Goal: Answer question/provide support

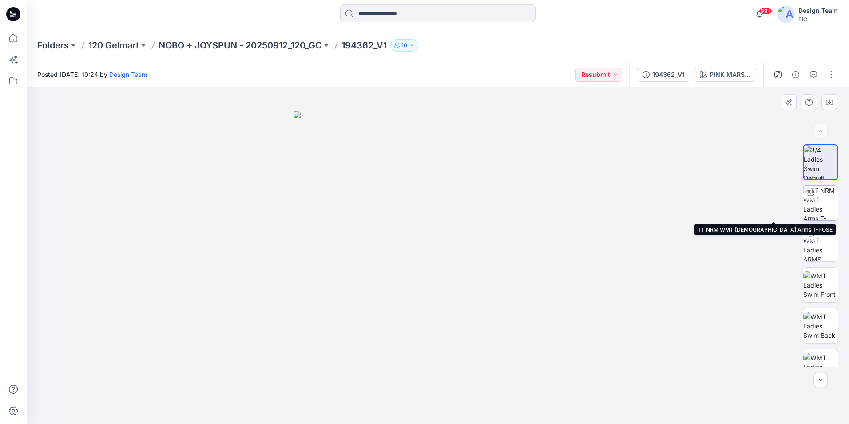
click at [820, 209] on img at bounding box center [820, 203] width 35 height 35
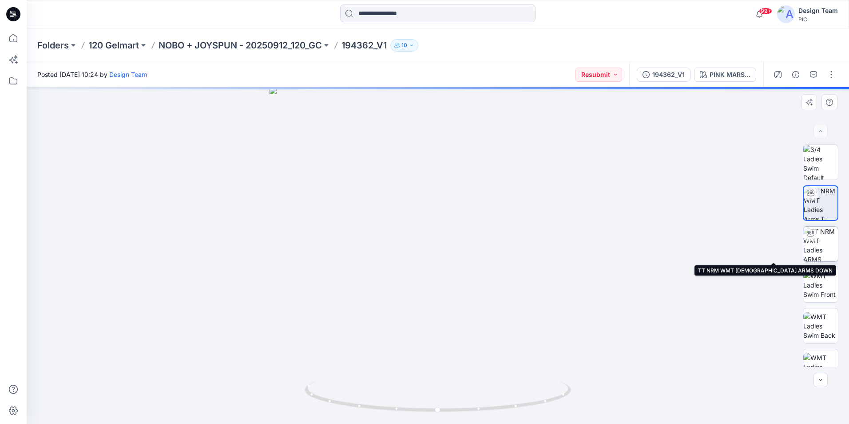
click at [817, 248] on img at bounding box center [820, 243] width 35 height 35
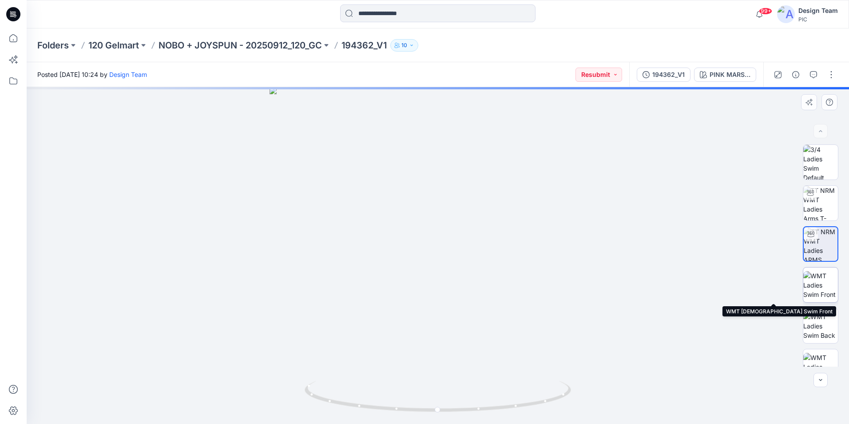
click at [823, 289] on img at bounding box center [820, 285] width 35 height 28
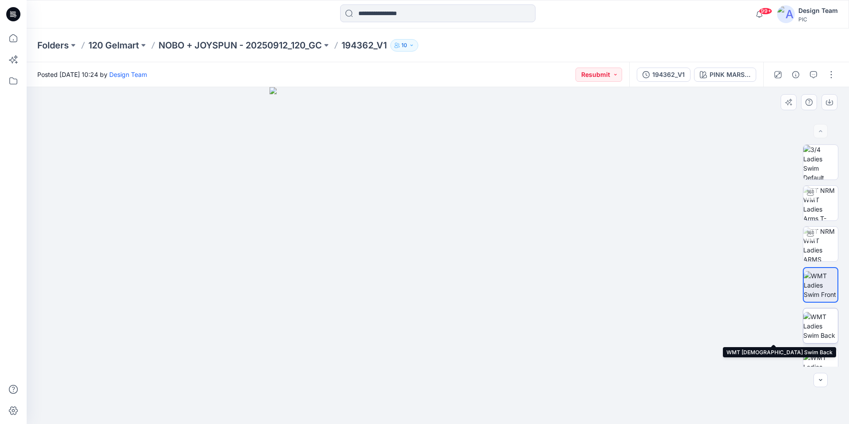
click at [825, 325] on img at bounding box center [820, 326] width 35 height 28
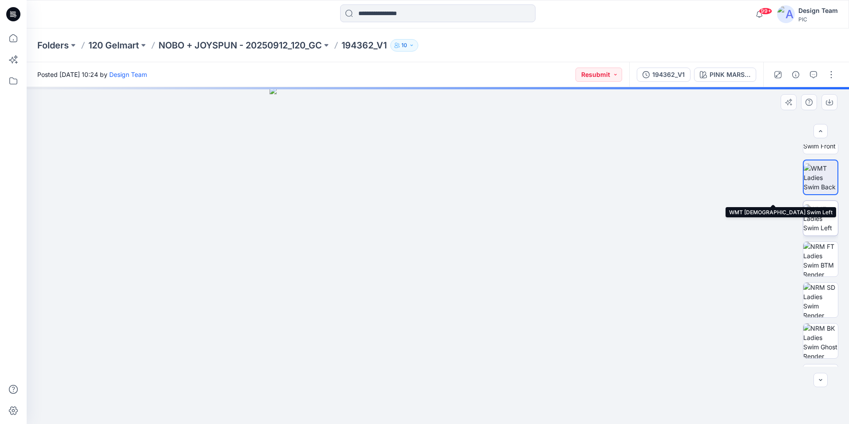
scroll to position [181, 0]
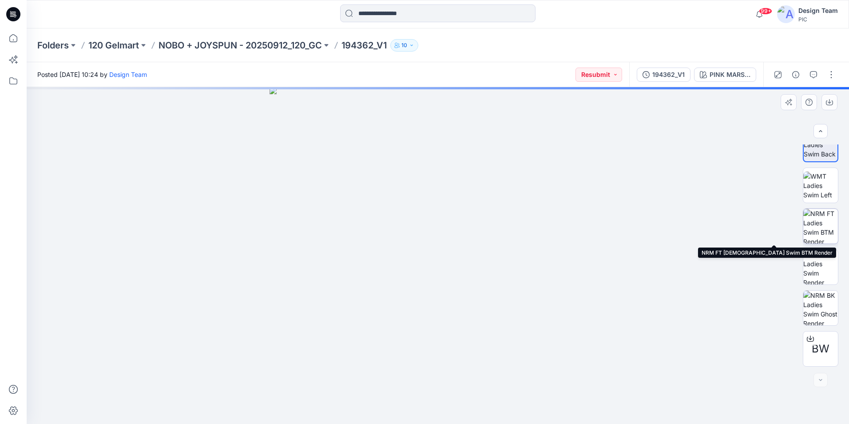
click at [830, 222] on img at bounding box center [820, 226] width 35 height 35
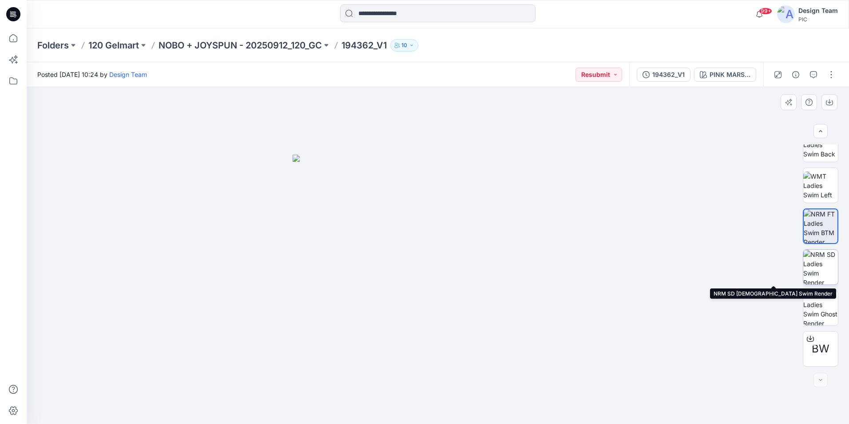
click at [813, 263] on img at bounding box center [820, 267] width 35 height 35
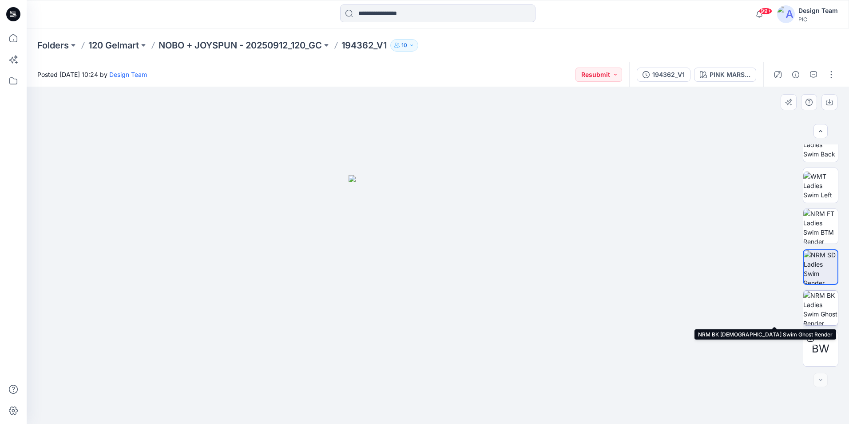
click at [820, 303] on img at bounding box center [820, 307] width 35 height 35
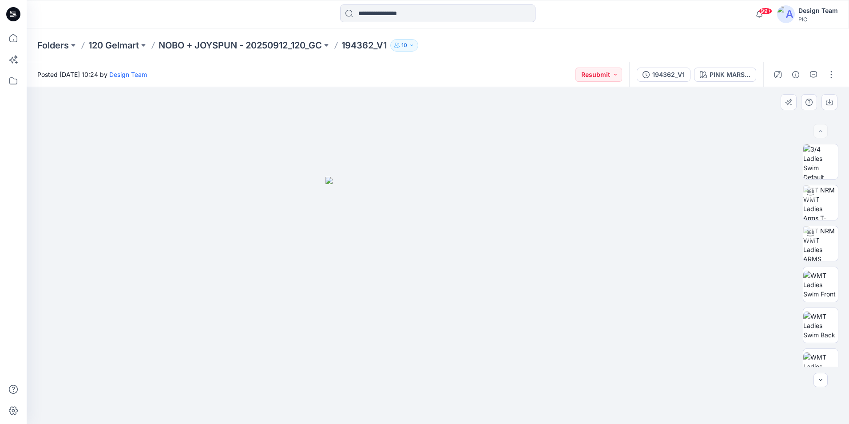
scroll to position [0, 0]
click at [824, 200] on img at bounding box center [820, 203] width 35 height 35
click at [444, 271] on img at bounding box center [437, 267] width 289 height 313
click at [810, 73] on icon "button" at bounding box center [813, 74] width 7 height 7
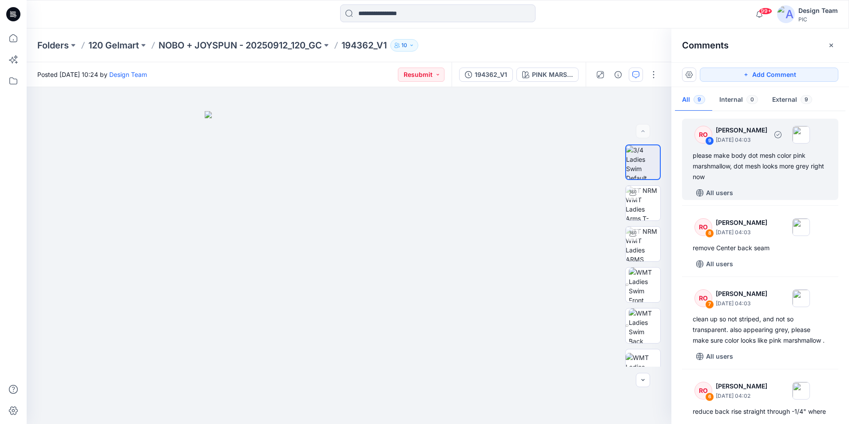
click at [766, 177] on div "please make body dot mesh color pink marshmallow, dot mesh looks more grey righ…" at bounding box center [760, 166] width 135 height 32
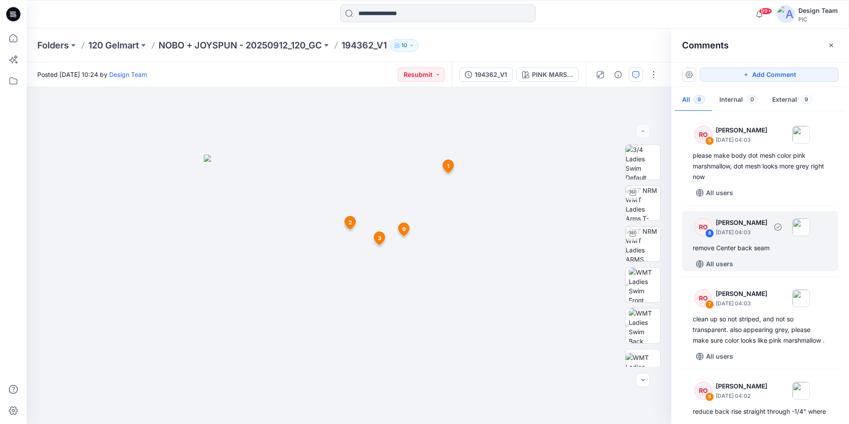
click at [736, 253] on div "remove Center back seam" at bounding box center [760, 247] width 135 height 11
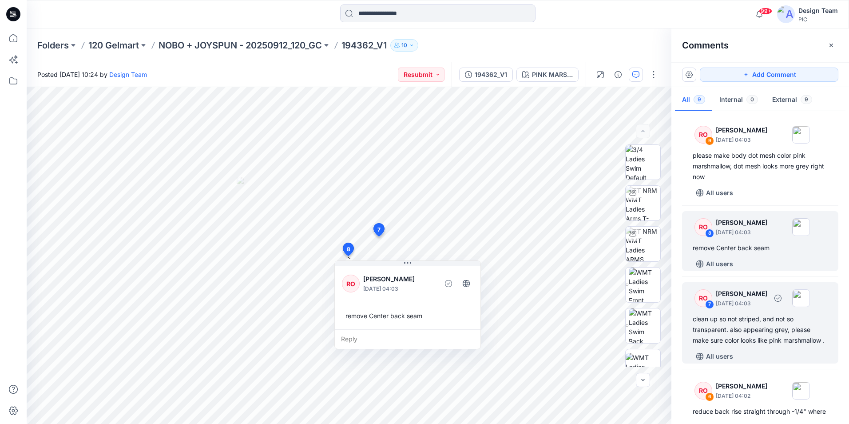
click at [751, 345] on div "clean up so not striped, and not so transparent. also appearing grey, please ma…" at bounding box center [760, 329] width 135 height 32
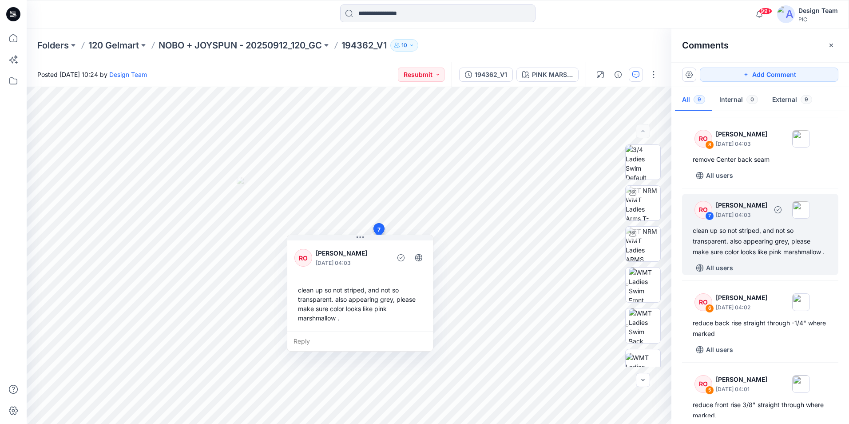
scroll to position [89, 0]
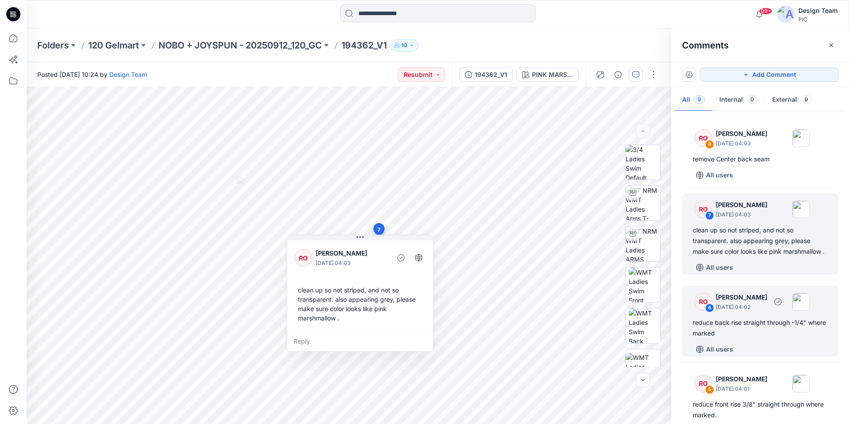
click at [752, 350] on div "RO 6 Raquel Ortiz October 01, 2025 04:02 reduce back rise straight through -1/4…" at bounding box center [760, 320] width 156 height 71
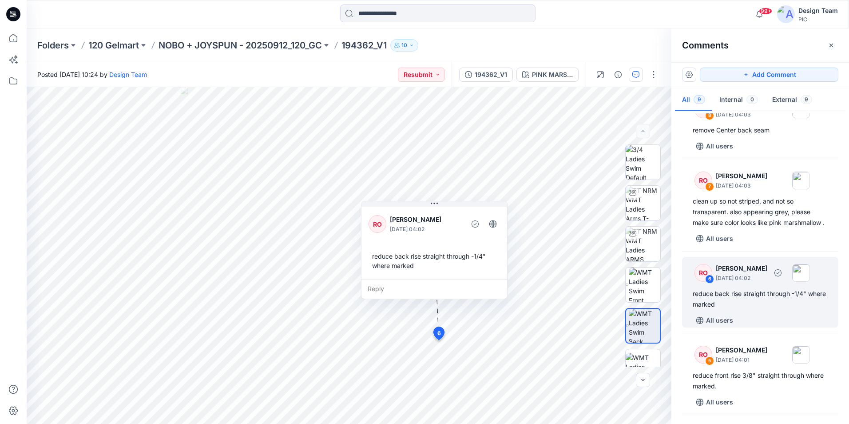
scroll to position [133, 0]
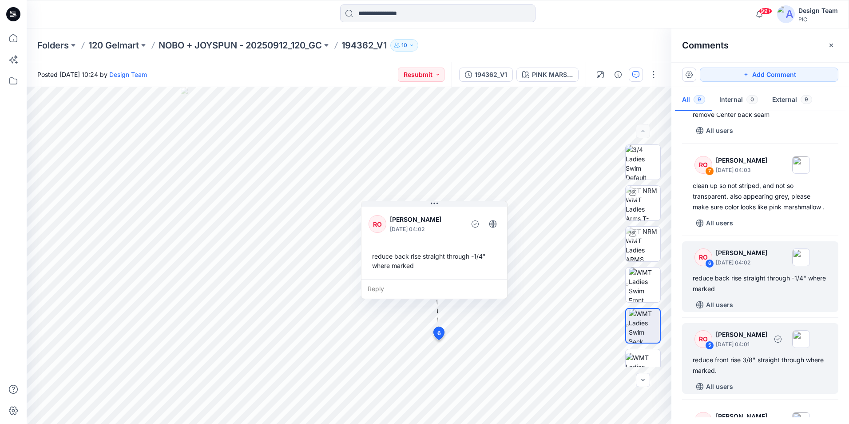
click at [755, 367] on div "reduce front rise 3/8" straight through where marked." at bounding box center [760, 364] width 135 height 21
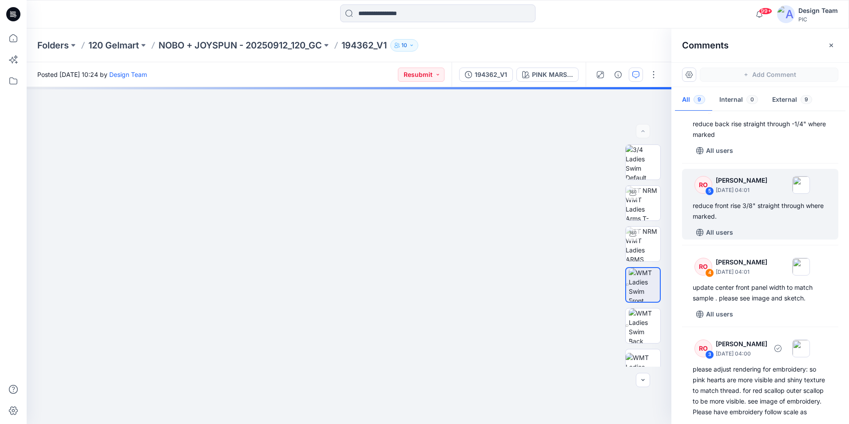
scroll to position [311, 0]
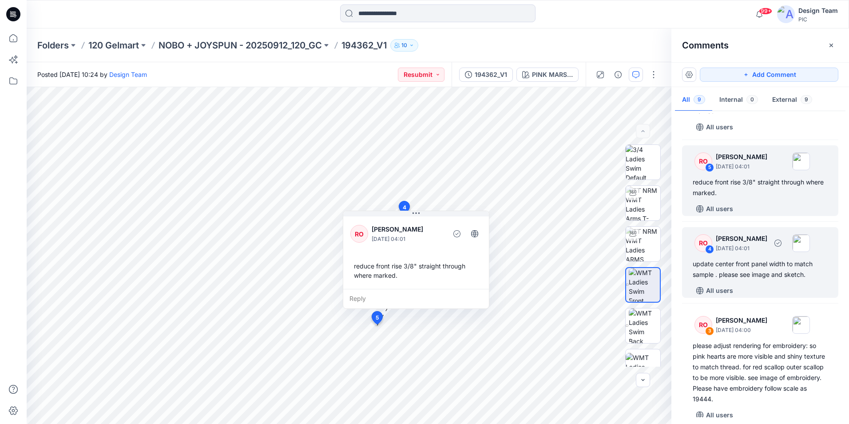
click at [765, 280] on div "update center front panel width to match sample . please see image and sketch." at bounding box center [760, 268] width 135 height 21
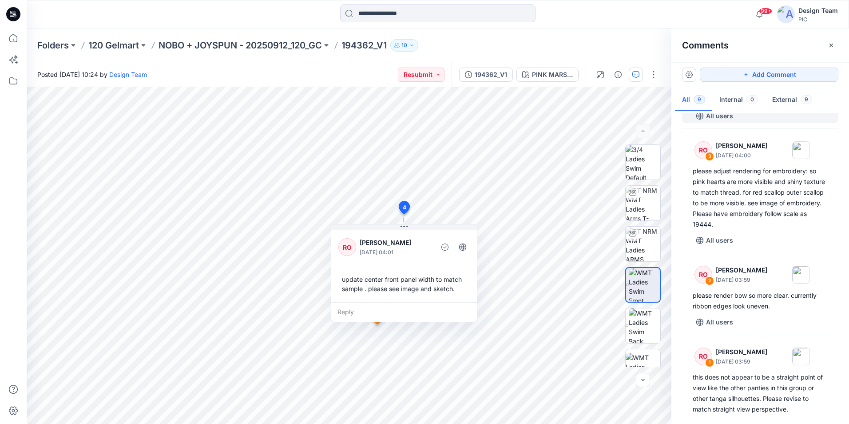
scroll to position [488, 0]
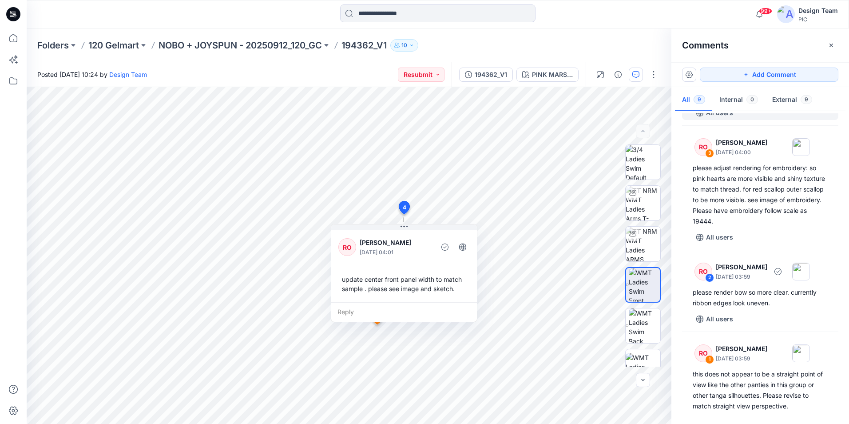
click at [765, 281] on p "[DATE] 03:59" at bounding box center [742, 276] width 52 height 9
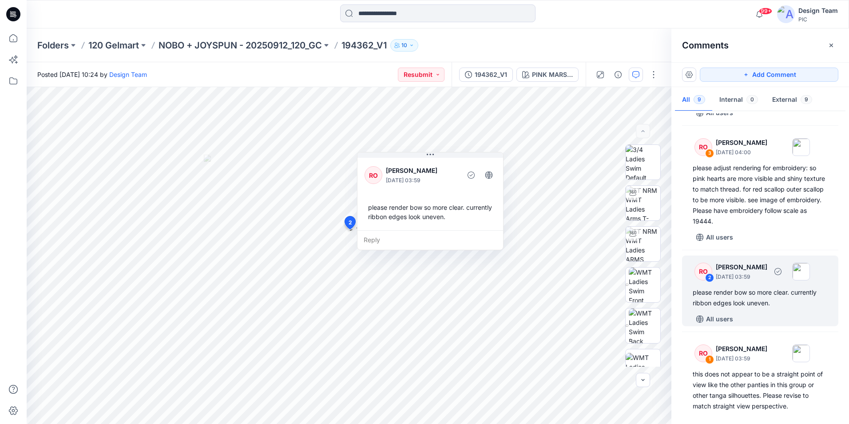
scroll to position [516, 0]
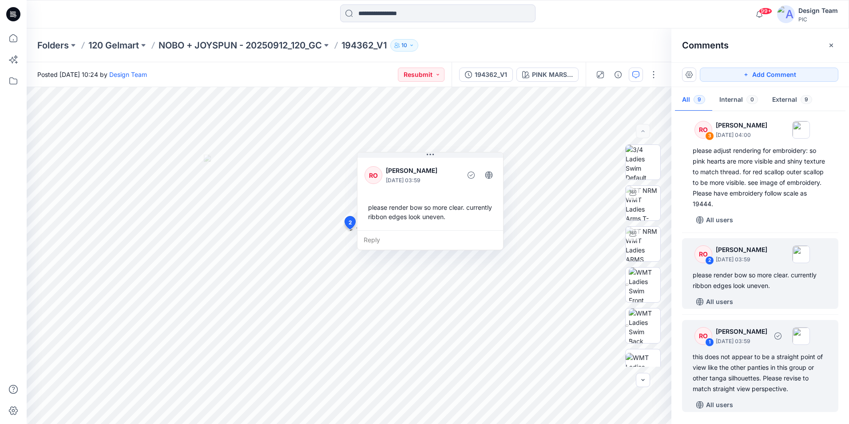
click at [755, 370] on div "this does not appear to be a straight point of view like the other panties in t…" at bounding box center [760, 372] width 135 height 43
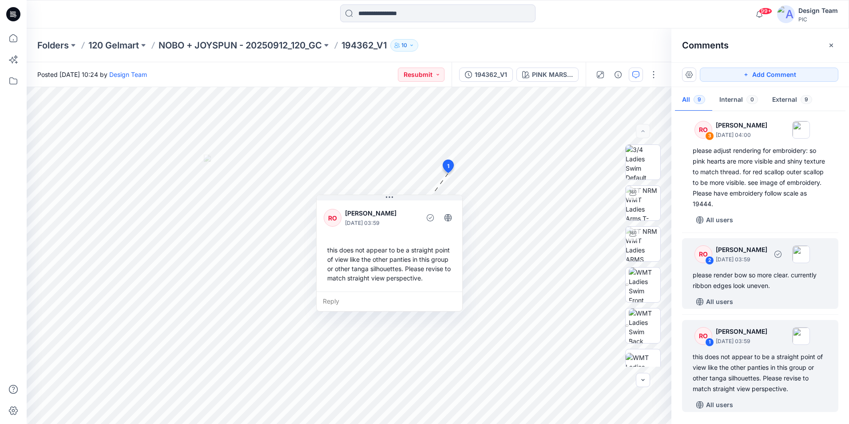
click at [755, 300] on div "All users" at bounding box center [766, 301] width 146 height 14
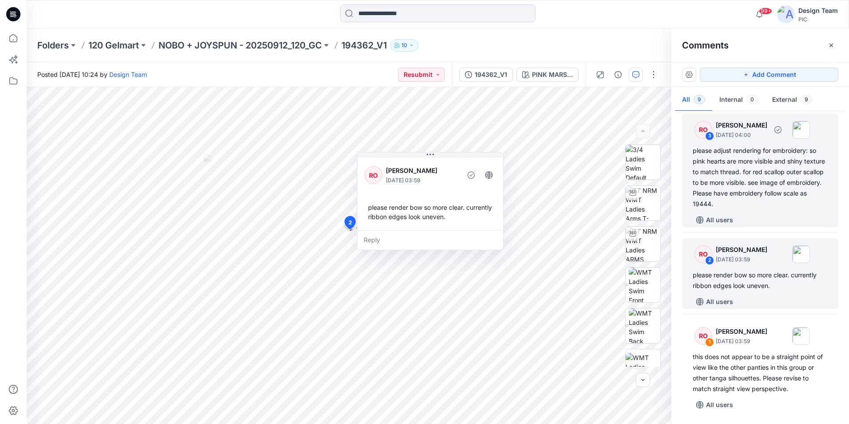
click at [729, 198] on div "please adjust rendering for embroidery: so pink hearts are more visible and shi…" at bounding box center [760, 177] width 135 height 64
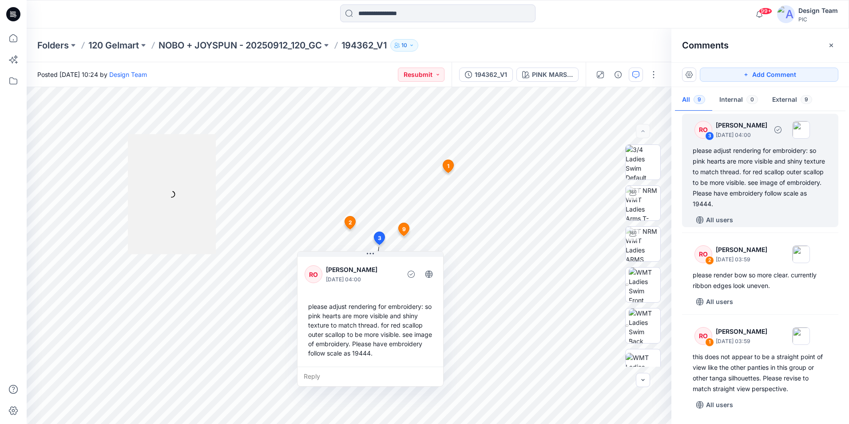
scroll to position [339, 0]
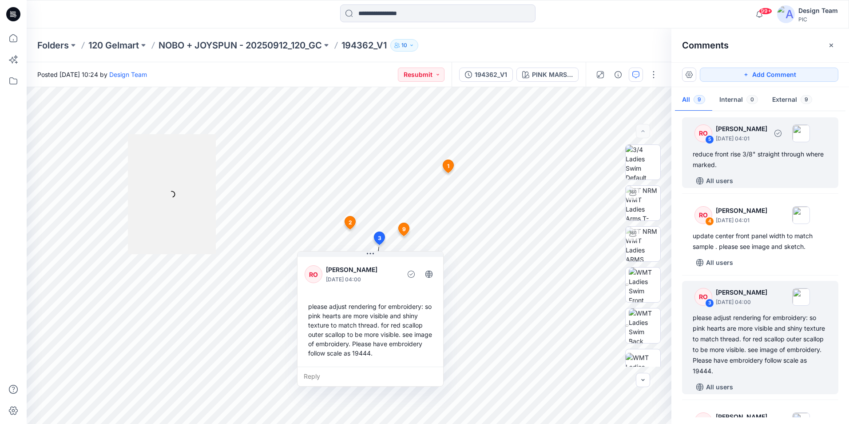
click at [750, 166] on div "reduce front rise 3/8" straight through where marked." at bounding box center [760, 159] width 135 height 21
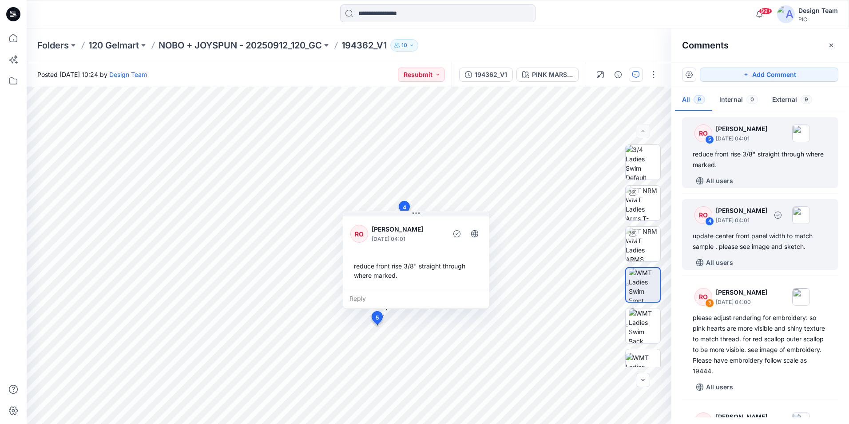
click at [753, 244] on div "update center front panel width to match sample . please see image and sketch." at bounding box center [760, 240] width 135 height 21
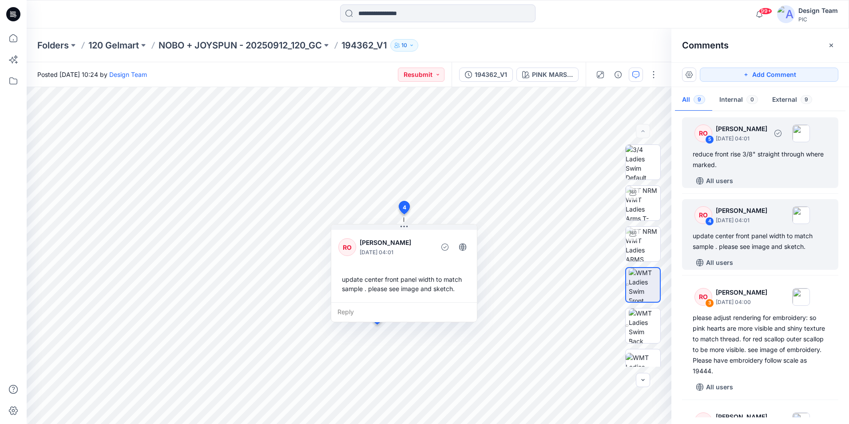
click at [757, 187] on div "All users" at bounding box center [766, 181] width 146 height 14
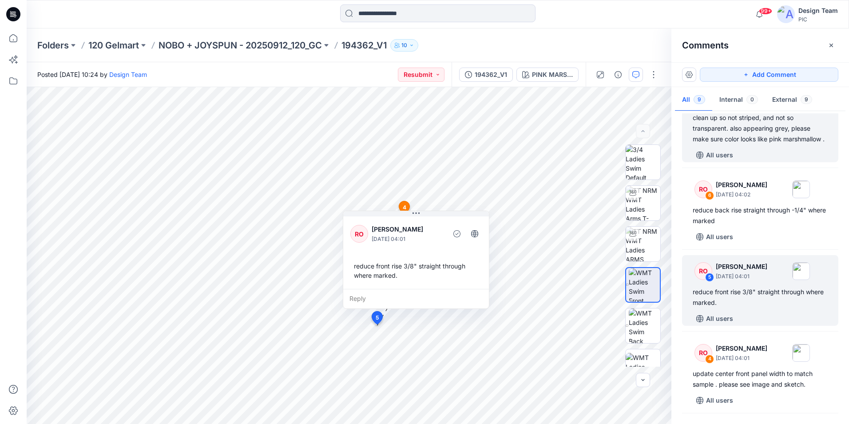
scroll to position [117, 0]
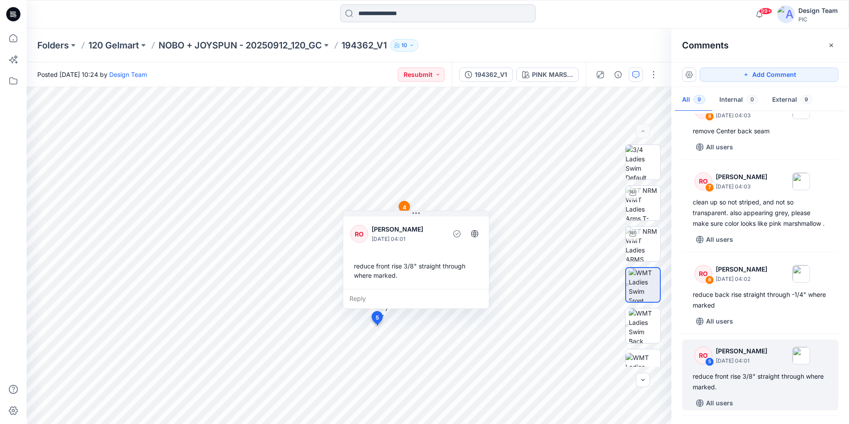
click at [414, 12] on input at bounding box center [437, 13] width 195 height 18
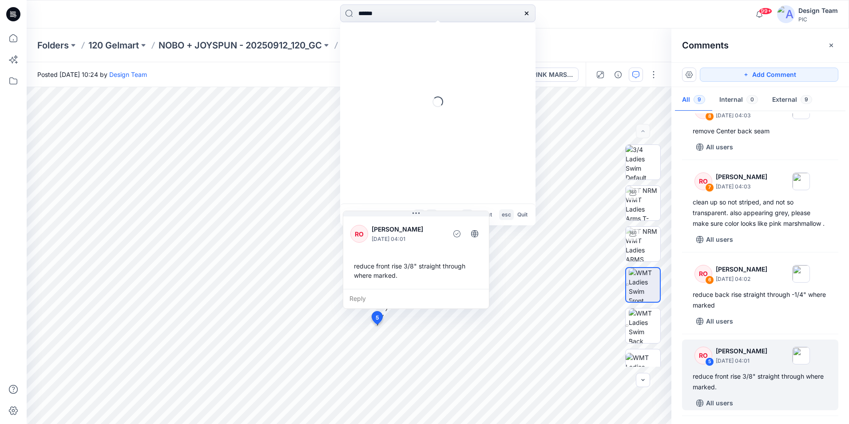
type input "******"
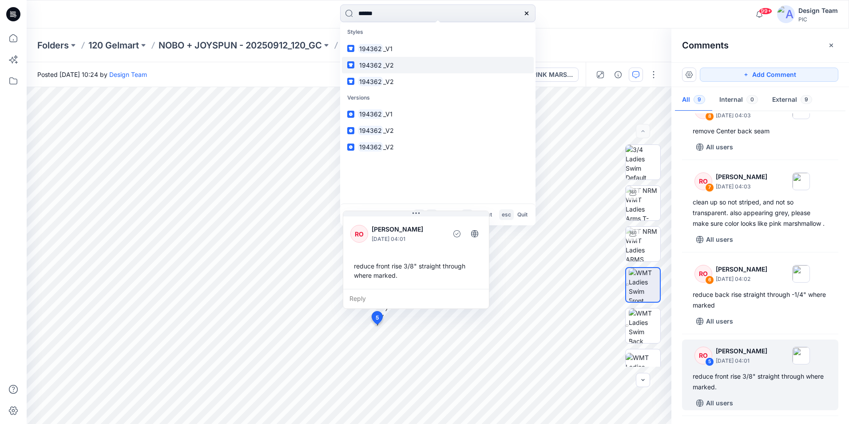
click at [419, 65] on link "194362 _V2" at bounding box center [438, 65] width 192 height 16
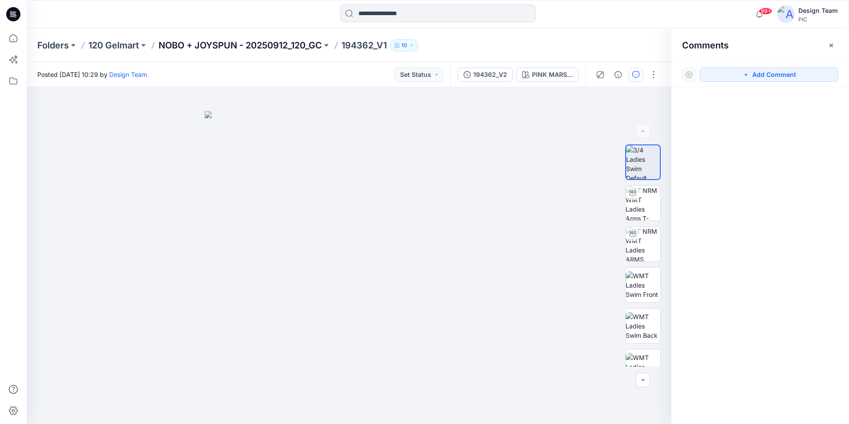
click at [204, 42] on p "NOBO + JOYSPUN - 20250912_120_GC" at bounding box center [239, 45] width 163 height 12
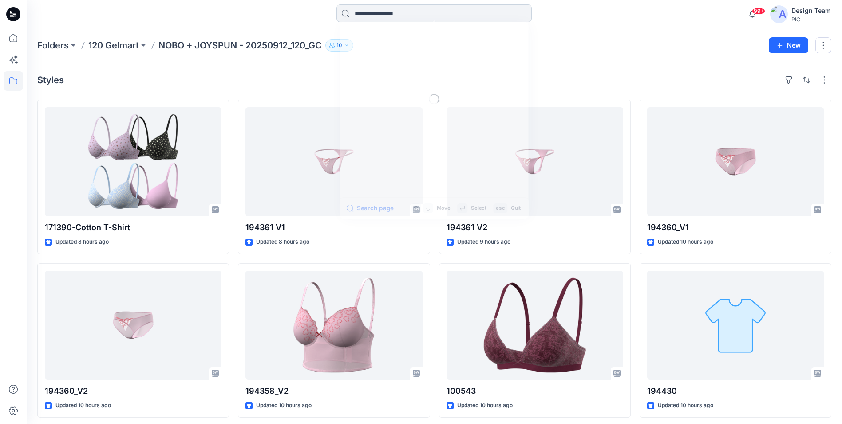
click at [406, 11] on input at bounding box center [434, 13] width 195 height 18
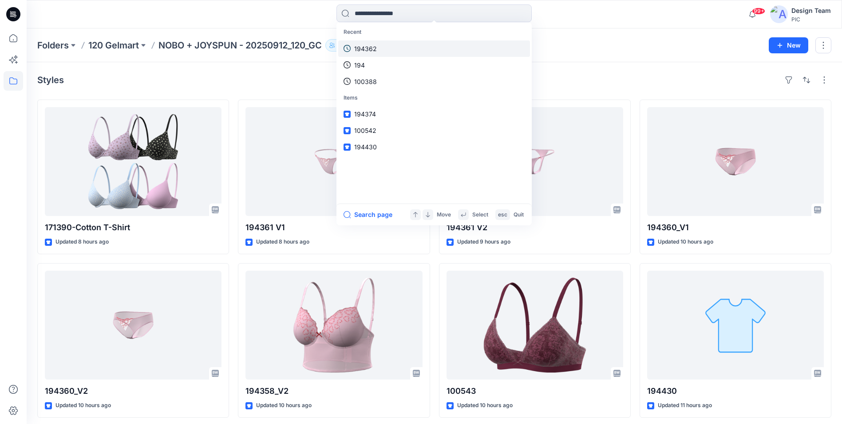
click at [402, 48] on link "194362" at bounding box center [434, 48] width 192 height 16
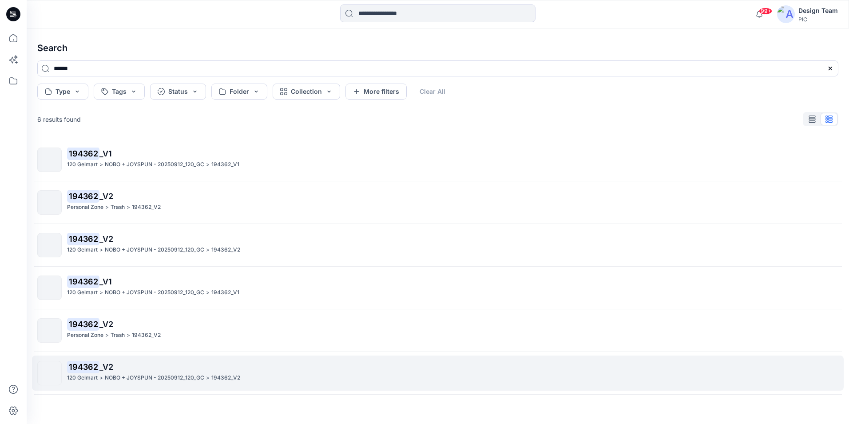
click at [324, 374] on div "120 Gelmart > NOBO + JOYSPUN - 20250912_120_GC > 194362_V2" at bounding box center [452, 377] width 771 height 9
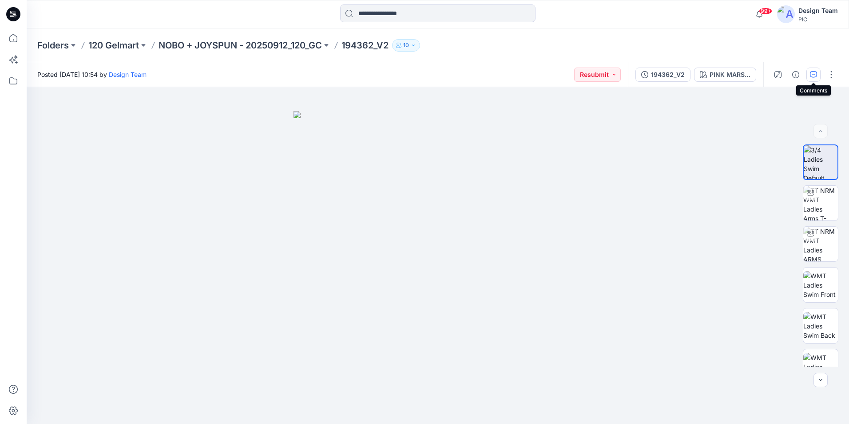
click at [815, 73] on icon "button" at bounding box center [813, 74] width 7 height 7
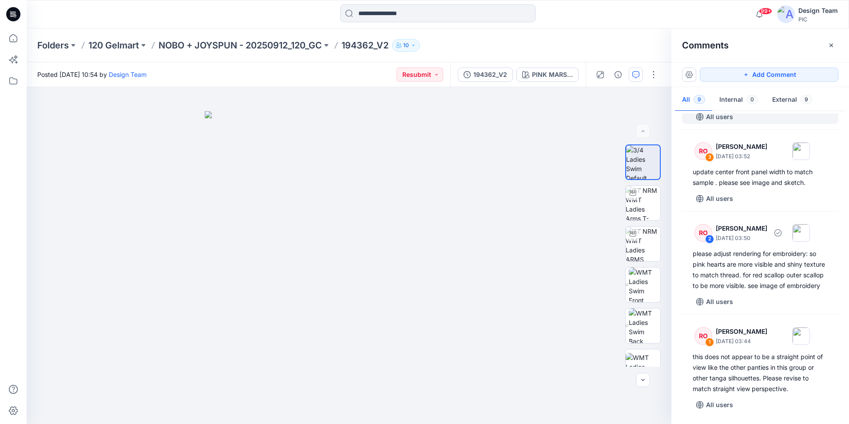
scroll to position [506, 0]
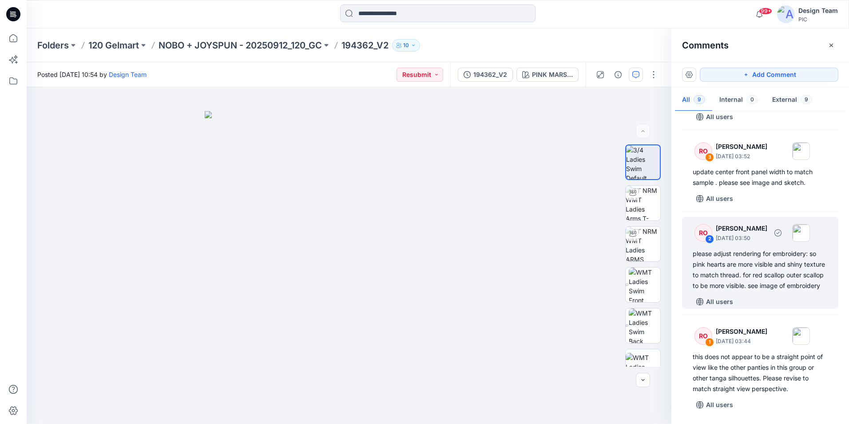
click at [781, 270] on div "please adjust rendering for embroidery: so pink hearts are more visible and shi…" at bounding box center [760, 269] width 135 height 43
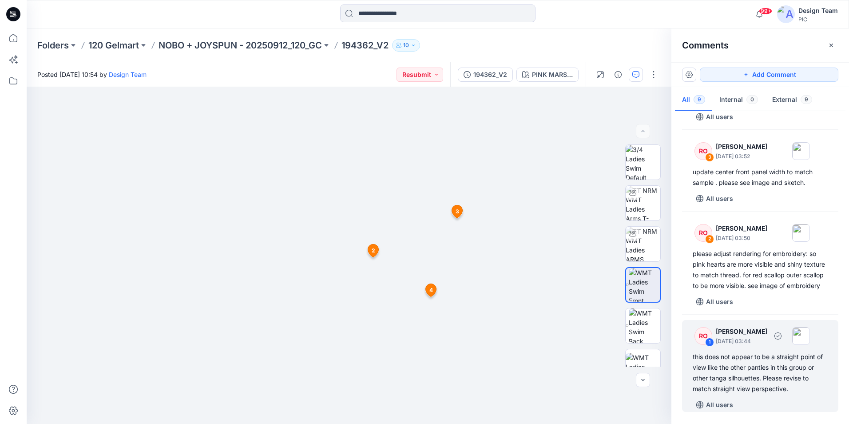
click at [738, 371] on div "this does not appear to be a straight point of view like the other panties in t…" at bounding box center [760, 372] width 135 height 43
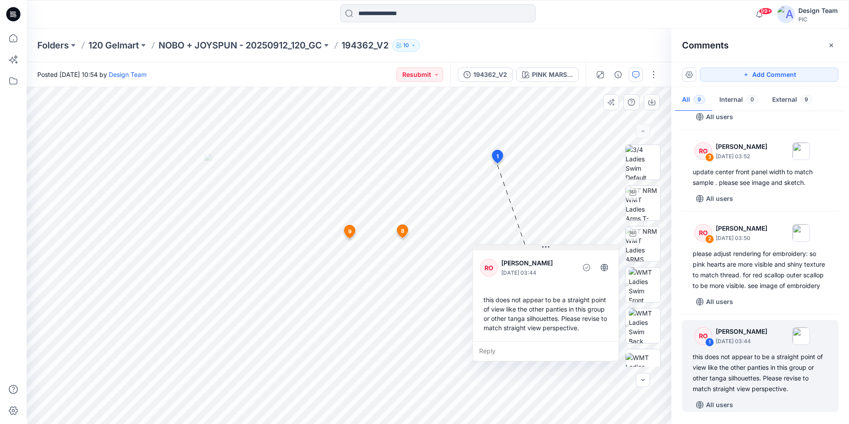
drag, startPoint x: 408, startPoint y: 97, endPoint x: 516, endPoint y: 248, distance: 185.6
click at [516, 248] on button at bounding box center [546, 247] width 146 height 5
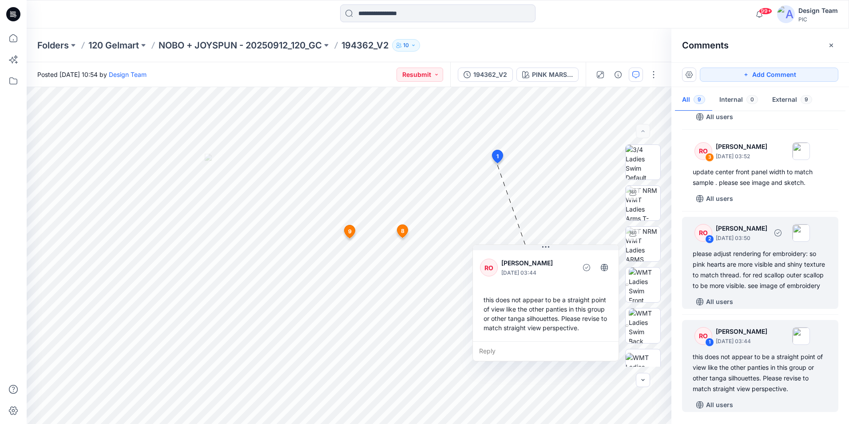
click at [742, 259] on div "please adjust rendering for embroidery: so pink hearts are more visible and shi…" at bounding box center [760, 269] width 135 height 43
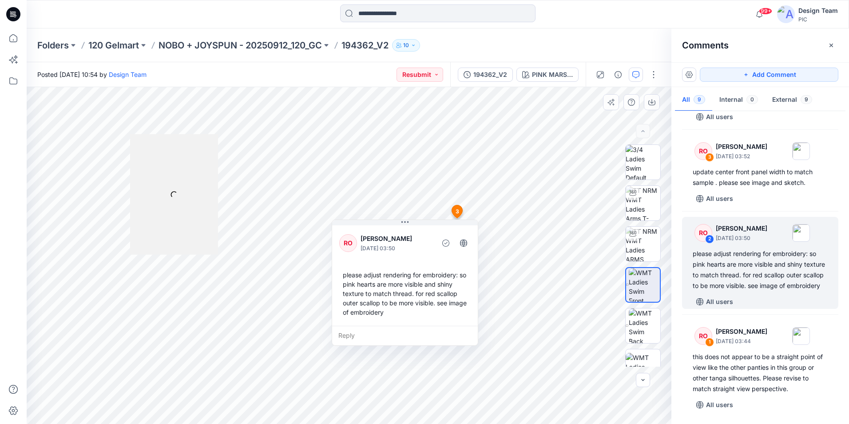
click at [408, 230] on div "RO Raquel Ortiz October 01, 2025 03:50 please adjust rendering for embroidery: …" at bounding box center [405, 274] width 146 height 102
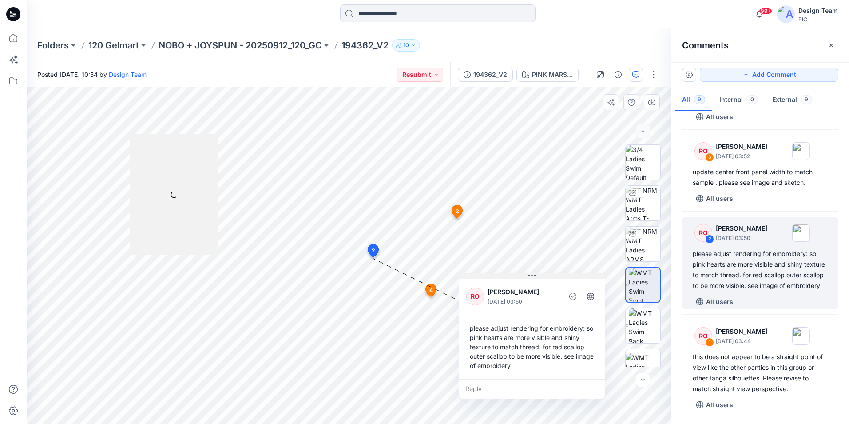
drag, startPoint x: 413, startPoint y: 222, endPoint x: 540, endPoint y: 276, distance: 137.7
click at [540, 276] on button at bounding box center [532, 275] width 146 height 5
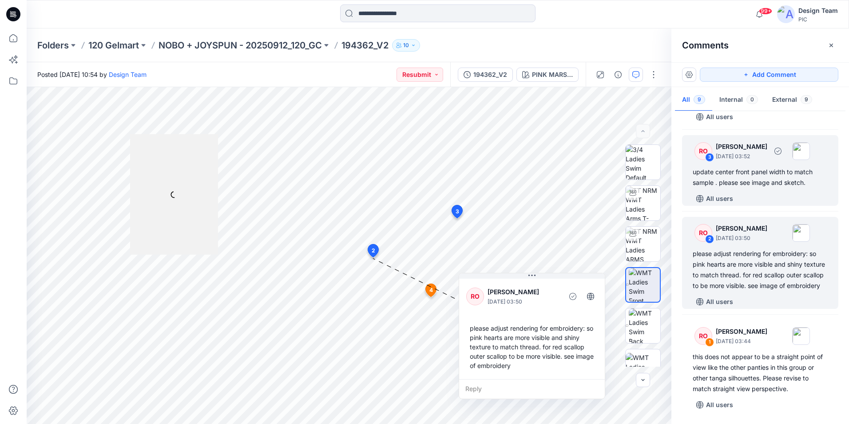
click at [752, 166] on div "update center front panel width to match sample . please see image and sketch." at bounding box center [760, 176] width 135 height 21
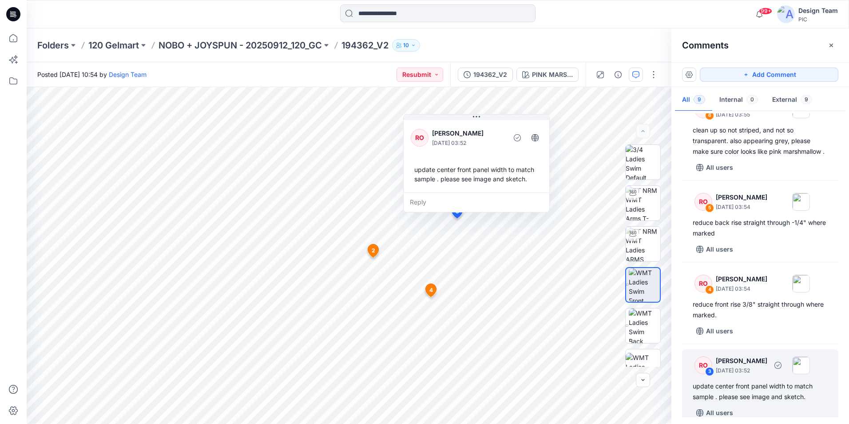
scroll to position [239, 0]
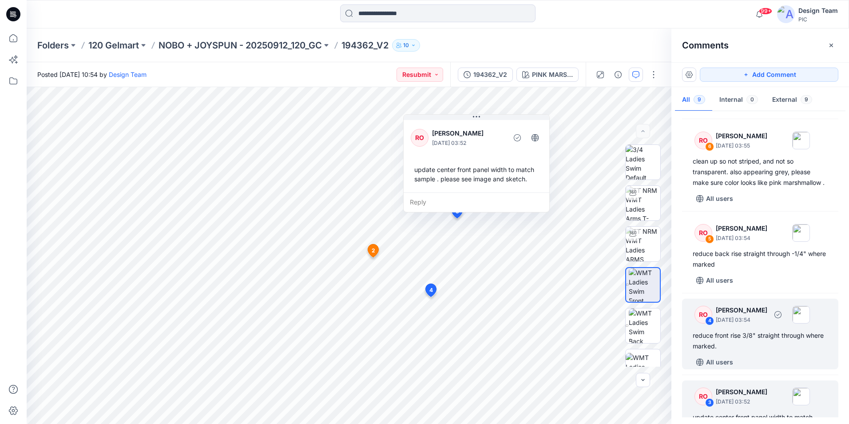
click at [768, 351] on div "reduce front rise 3/8" straight through where marked." at bounding box center [760, 340] width 135 height 21
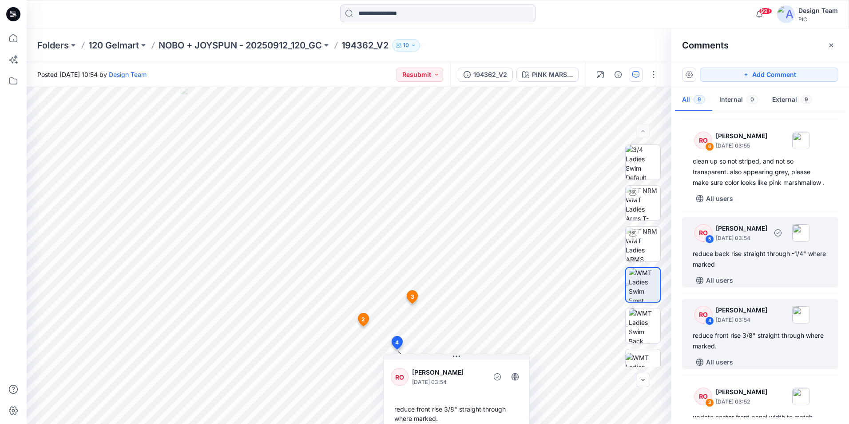
click at [773, 287] on div "All users" at bounding box center [766, 280] width 146 height 14
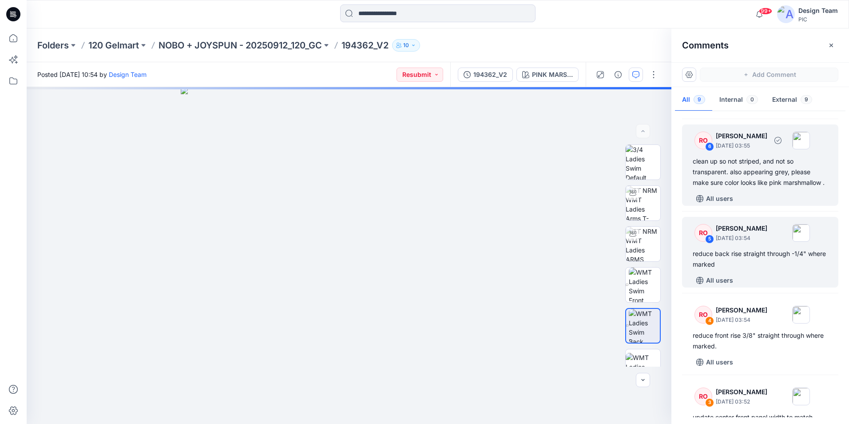
click at [744, 182] on div "clean up so not striped, and not so transparent. also appearing grey, please ma…" at bounding box center [760, 172] width 135 height 32
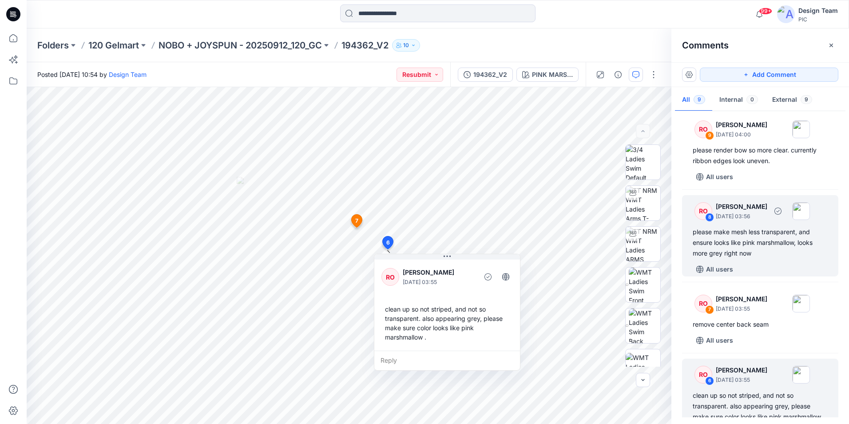
scroll to position [0, 0]
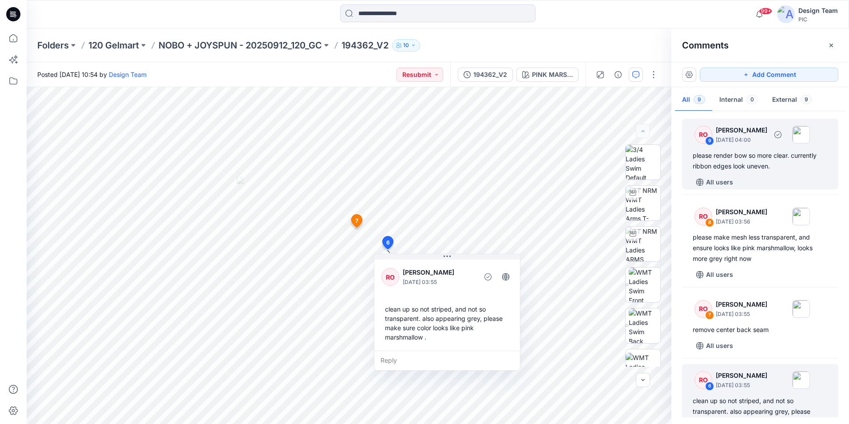
click at [757, 154] on div "please render bow so more clear. currently ribbon edges look uneven." at bounding box center [760, 160] width 135 height 21
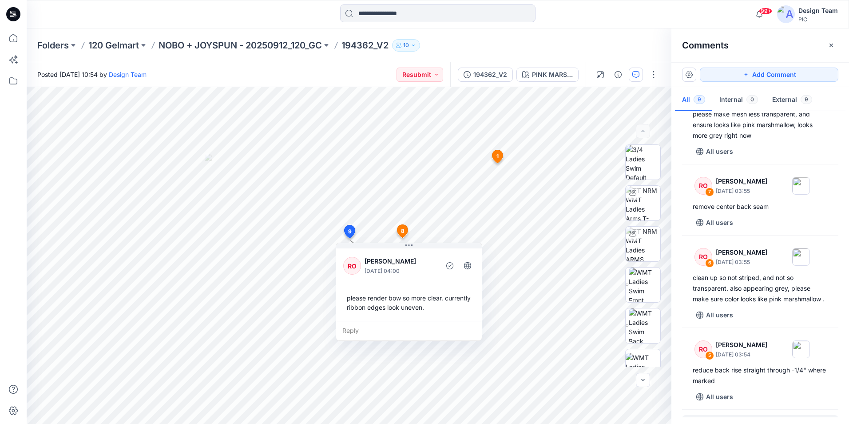
scroll to position [266, 0]
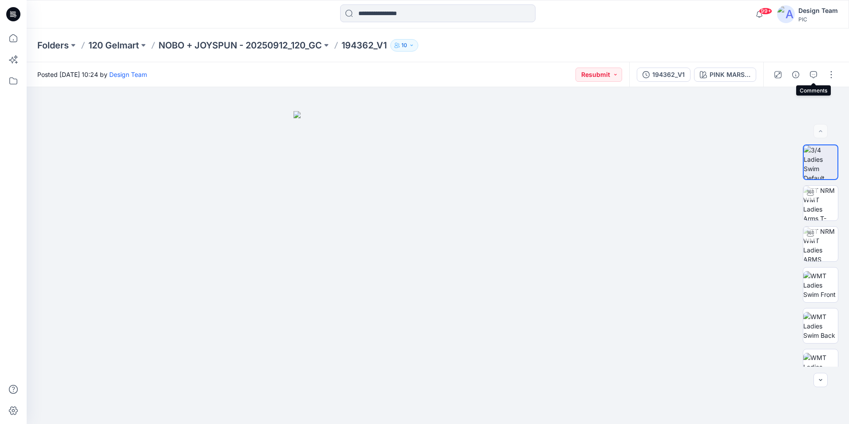
click at [812, 71] on icon "button" at bounding box center [813, 74] width 7 height 7
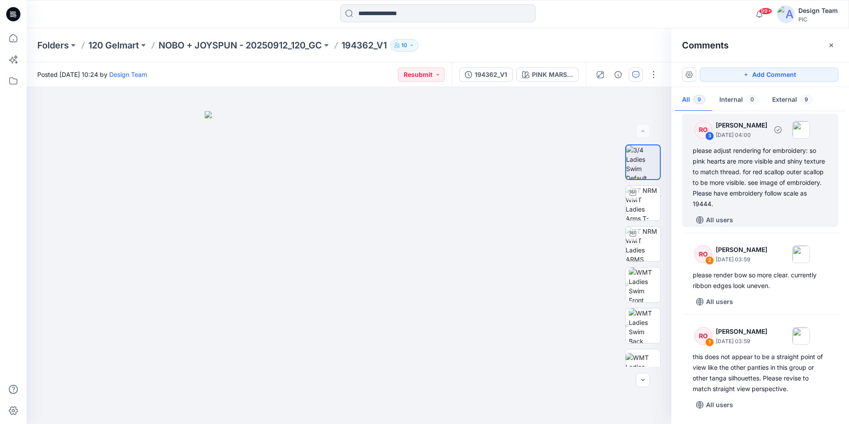
scroll to position [516, 0]
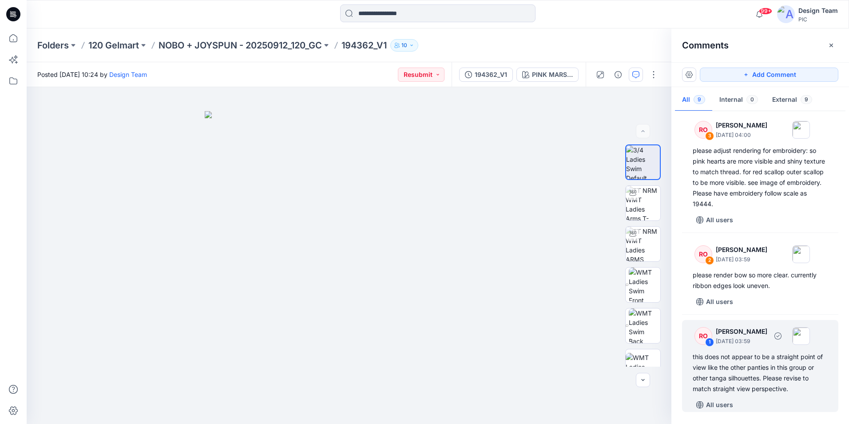
click at [771, 384] on div "this does not appear to be a straight point of view like the other panties in t…" at bounding box center [760, 372] width 135 height 43
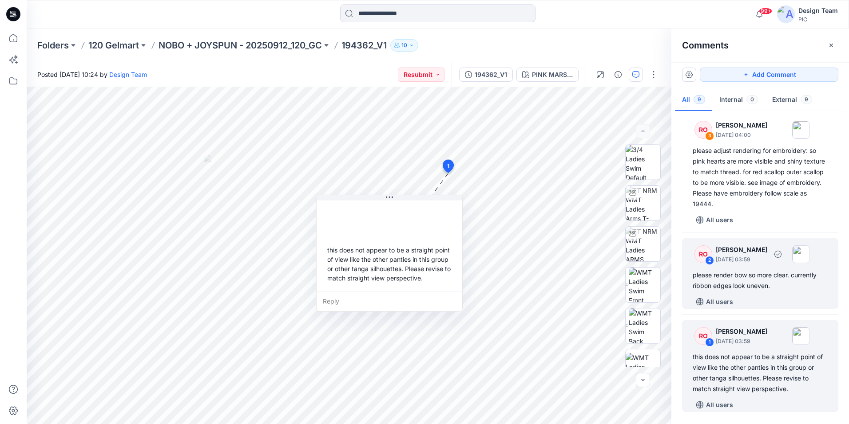
click at [761, 288] on div "please render bow so more clear. currently ribbon edges look uneven." at bounding box center [760, 279] width 135 height 21
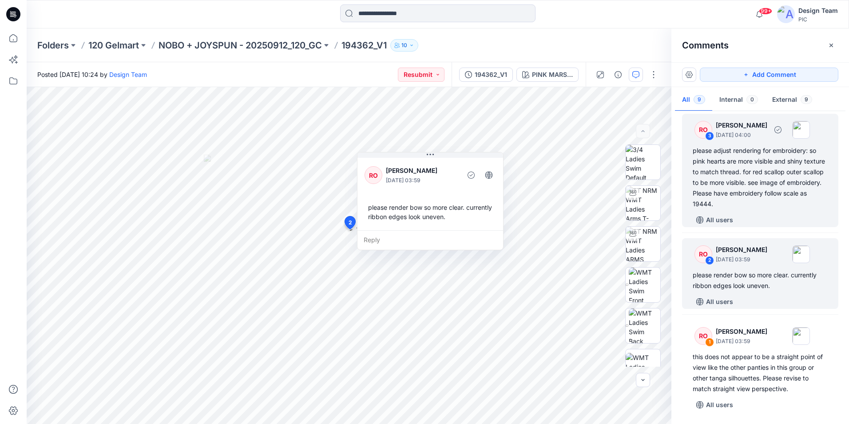
click at [753, 193] on div "please adjust rendering for embroidery: so pink hearts are more visible and shi…" at bounding box center [760, 177] width 135 height 64
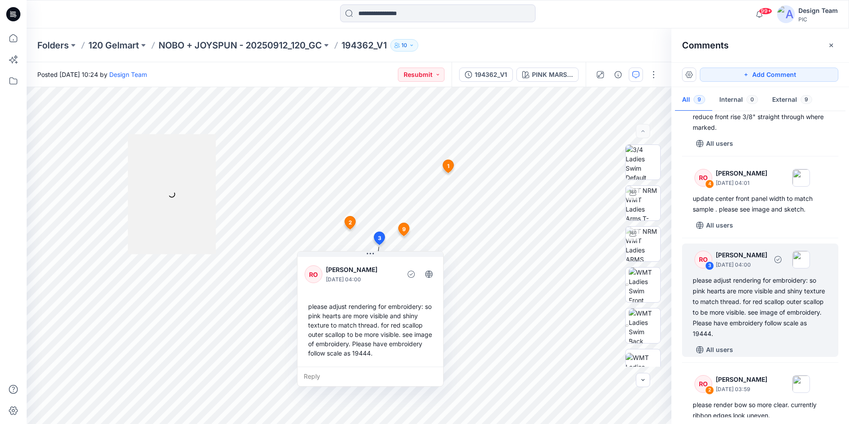
scroll to position [339, 0]
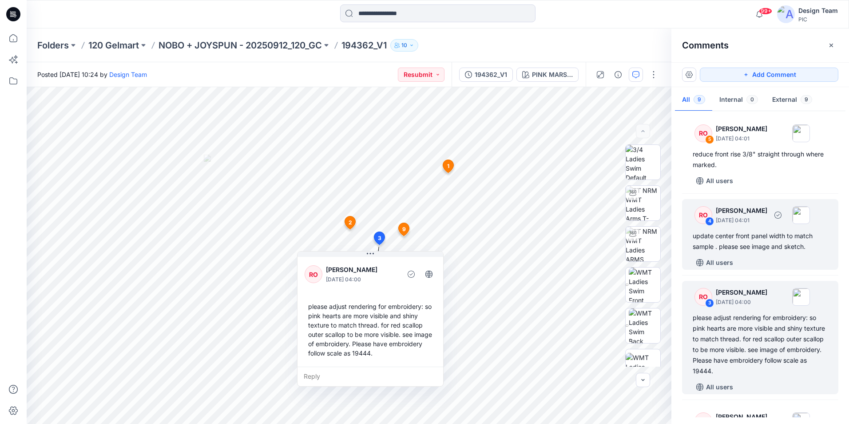
click at [774, 250] on div "update center front panel width to match sample . please see image and sketch." at bounding box center [760, 240] width 135 height 21
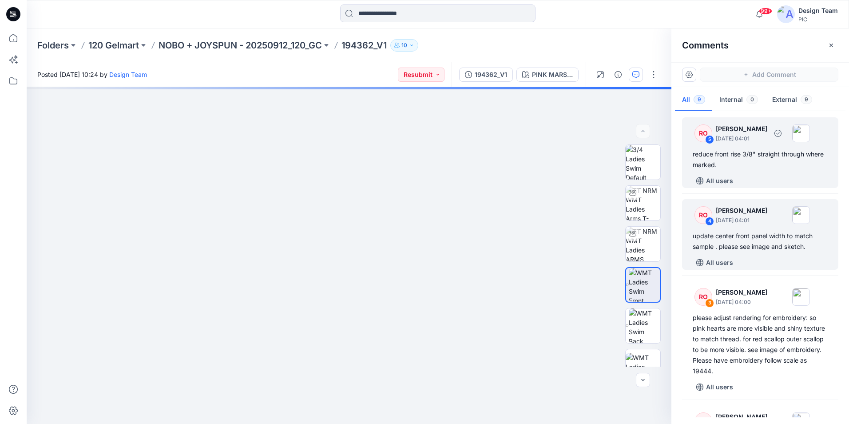
click at [776, 188] on div "All users" at bounding box center [766, 181] width 146 height 14
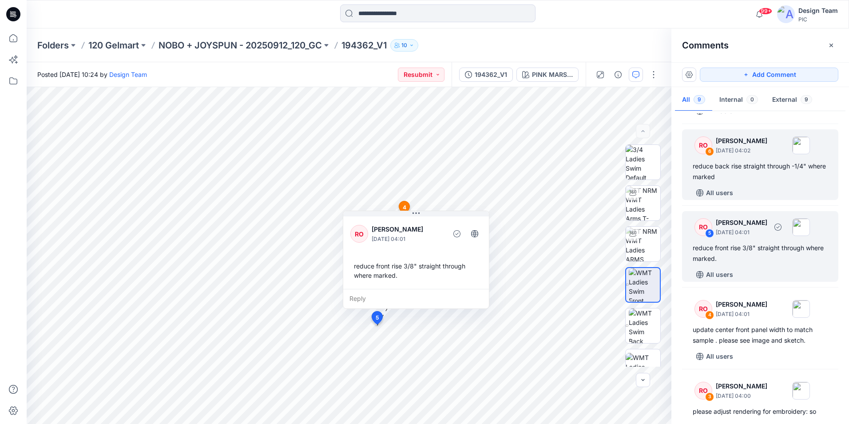
scroll to position [206, 0]
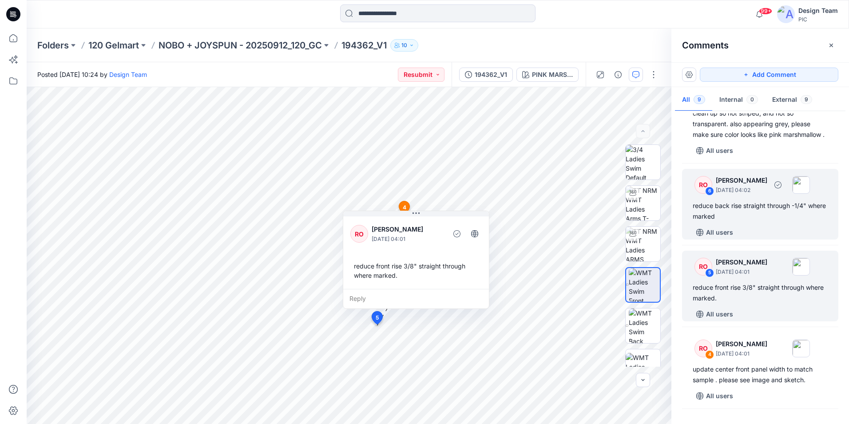
click at [760, 222] on div "reduce back rise straight through -1/4" where marked" at bounding box center [760, 210] width 135 height 21
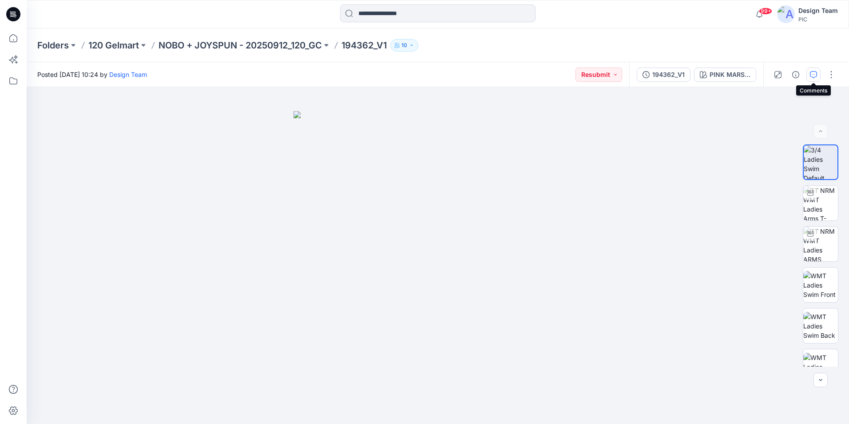
click at [816, 75] on icon "button" at bounding box center [813, 74] width 7 height 7
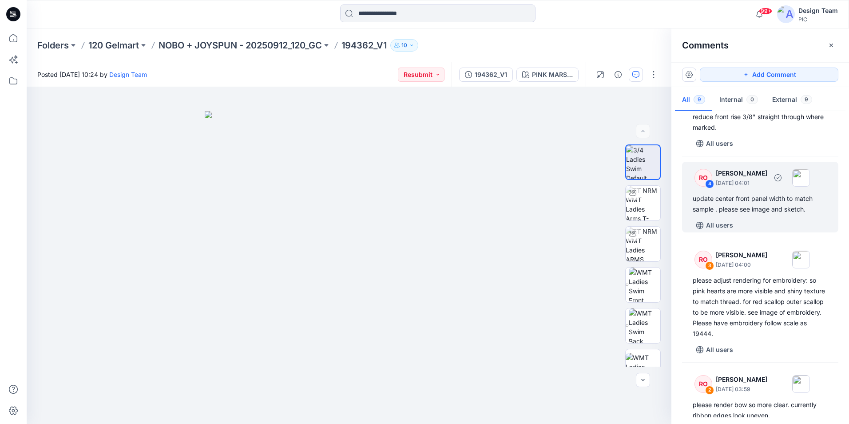
scroll to position [400, 0]
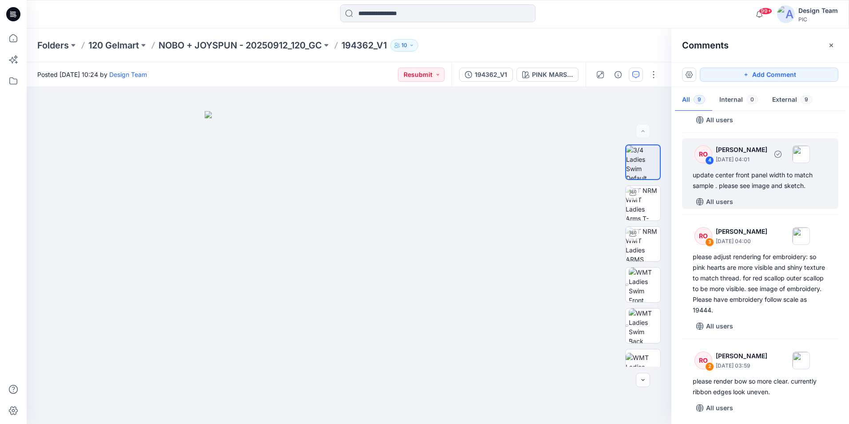
click at [762, 191] on div "update center front panel width to match sample . please see image and sketch." at bounding box center [760, 180] width 135 height 21
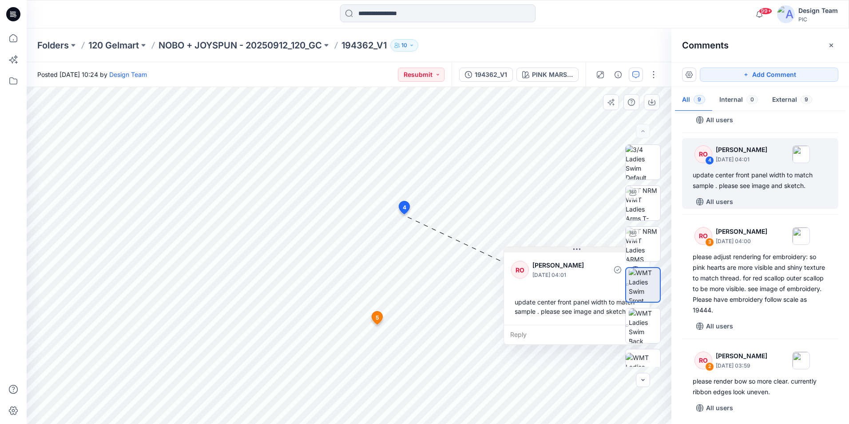
drag, startPoint x: 426, startPoint y: 225, endPoint x: 600, endPoint y: 247, distance: 175.8
click at [600, 247] on button at bounding box center [577, 249] width 146 height 5
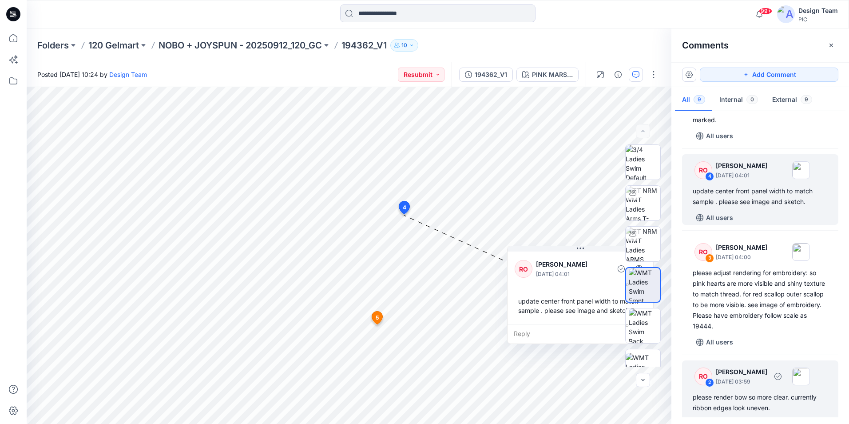
scroll to position [339, 0]
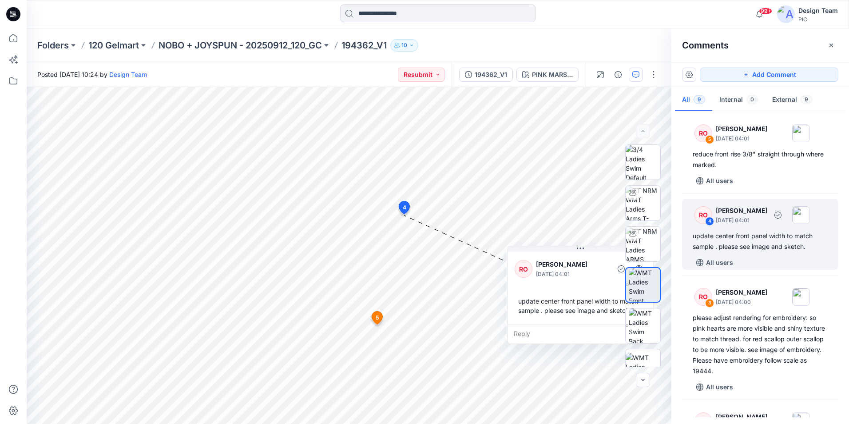
click at [782, 252] on div "update center front panel width to match sample . please see image and sketch." at bounding box center [760, 240] width 135 height 21
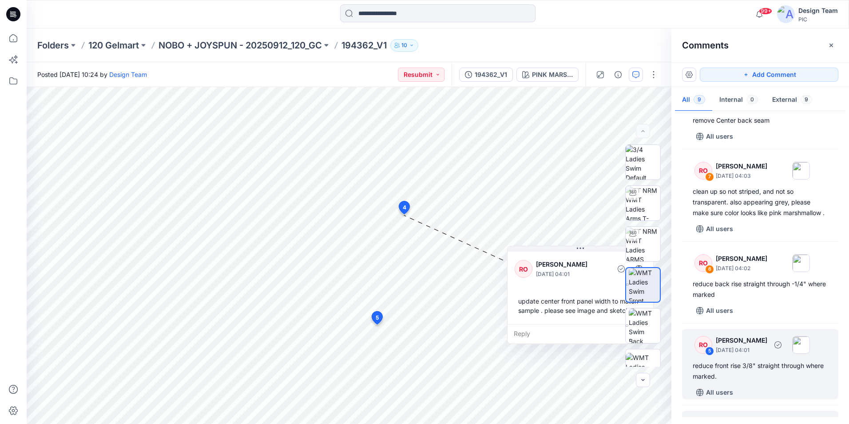
scroll to position [117, 0]
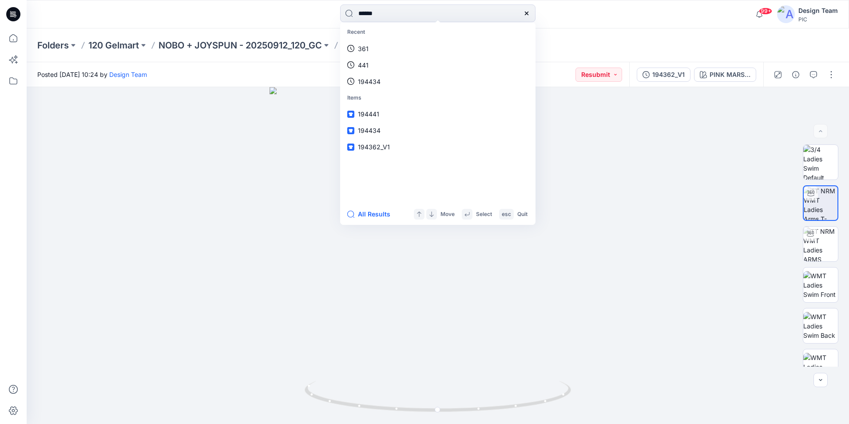
type input "******"
click at [404, 49] on span "NEW V2" at bounding box center [394, 49] width 25 height 8
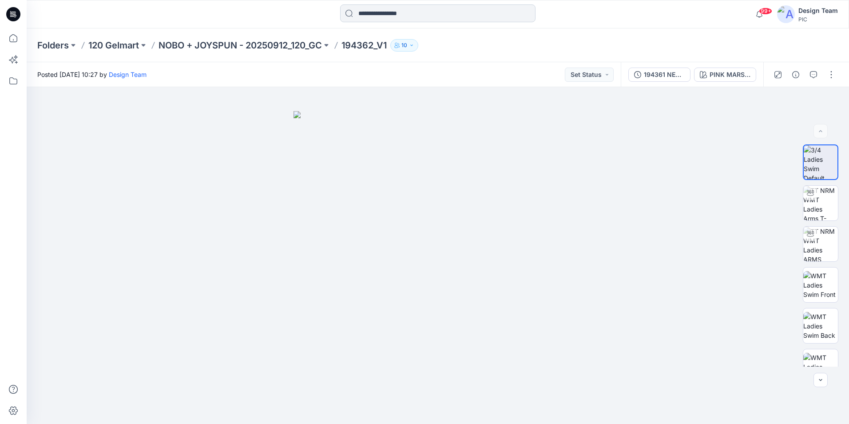
click at [460, 15] on input at bounding box center [437, 13] width 195 height 18
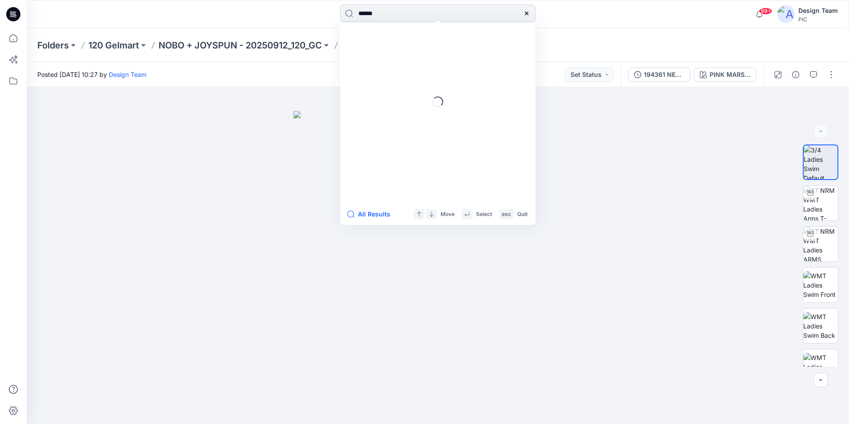
type input "******"
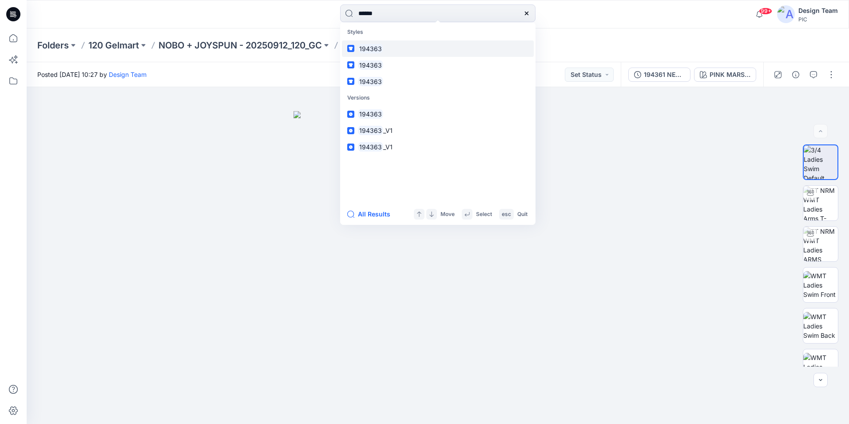
click at [380, 48] on mark "194363" at bounding box center [370, 49] width 25 height 10
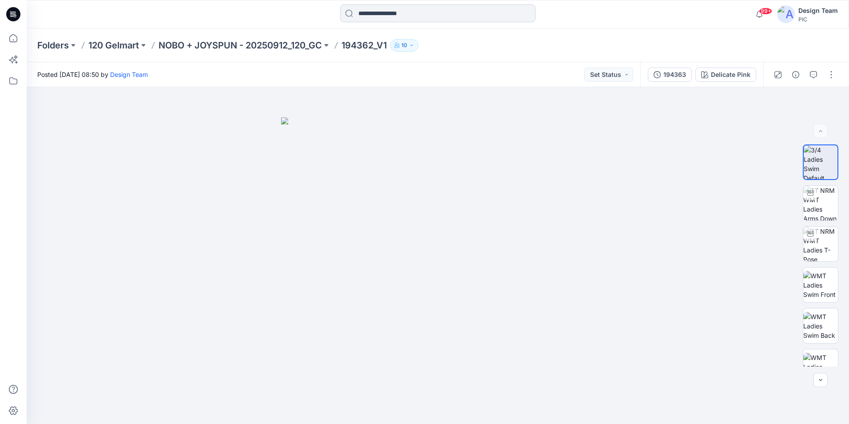
click at [410, 21] on input at bounding box center [437, 13] width 195 height 18
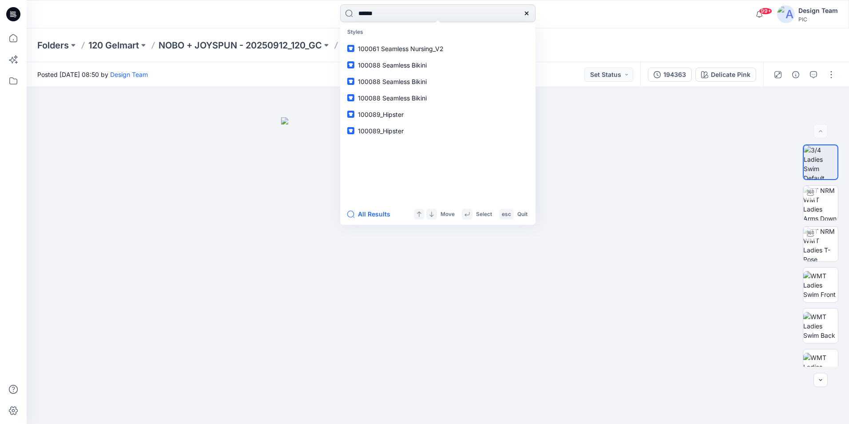
type input "******"
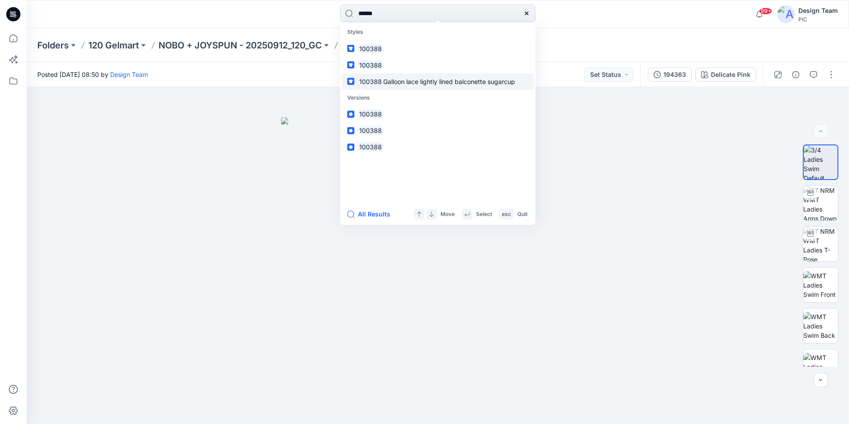
click at [405, 82] on span "Galloon lace lightly lined balconette sugarcup" at bounding box center [449, 82] width 132 height 8
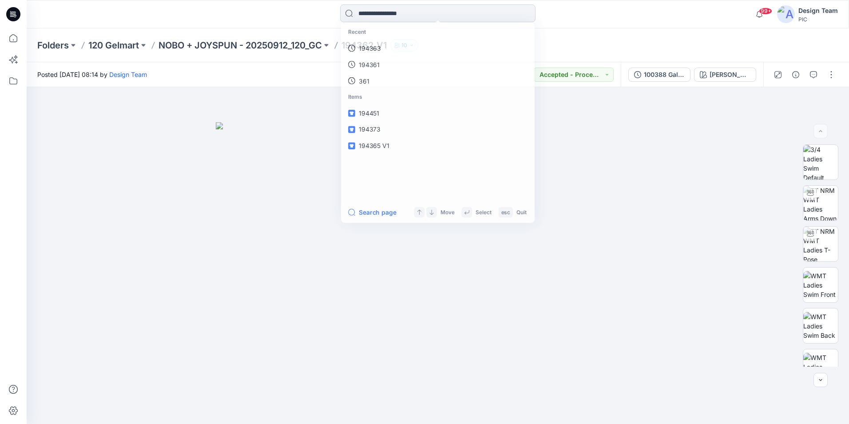
click at [419, 16] on input at bounding box center [437, 13] width 195 height 18
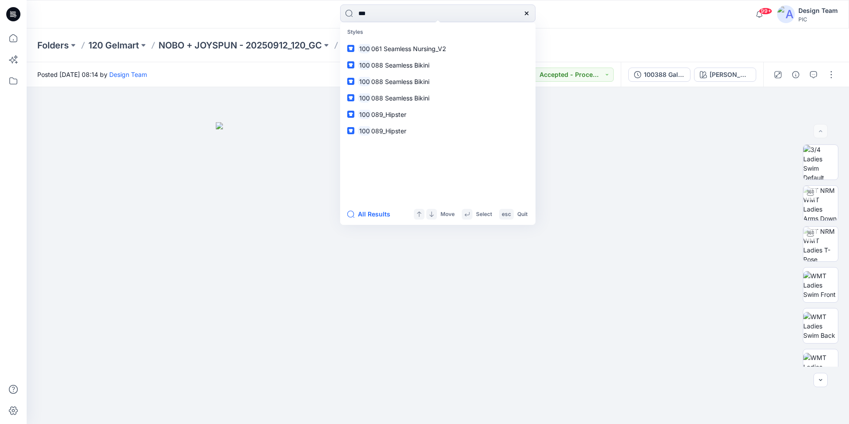
type input "***"
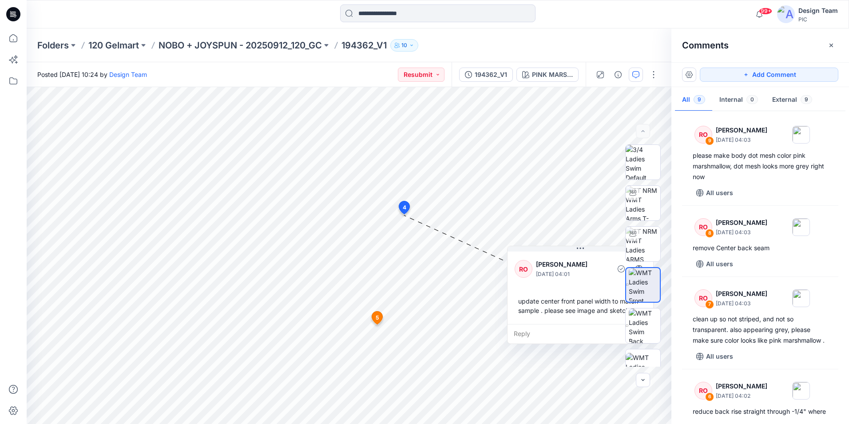
scroll to position [117, 0]
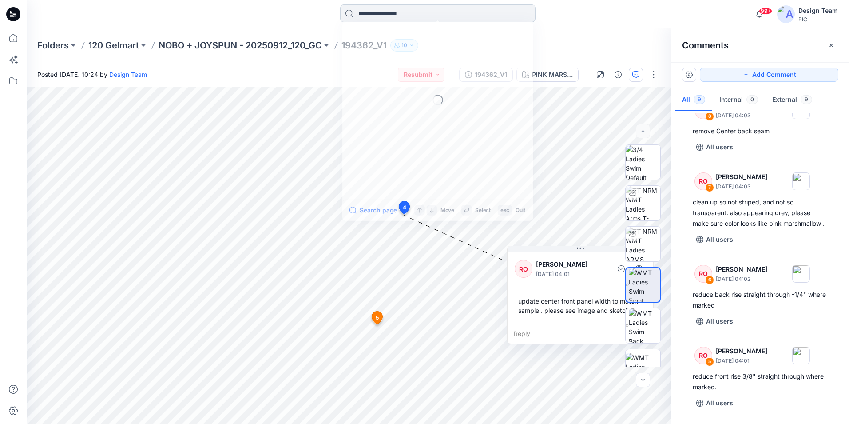
click at [427, 12] on input at bounding box center [437, 13] width 195 height 18
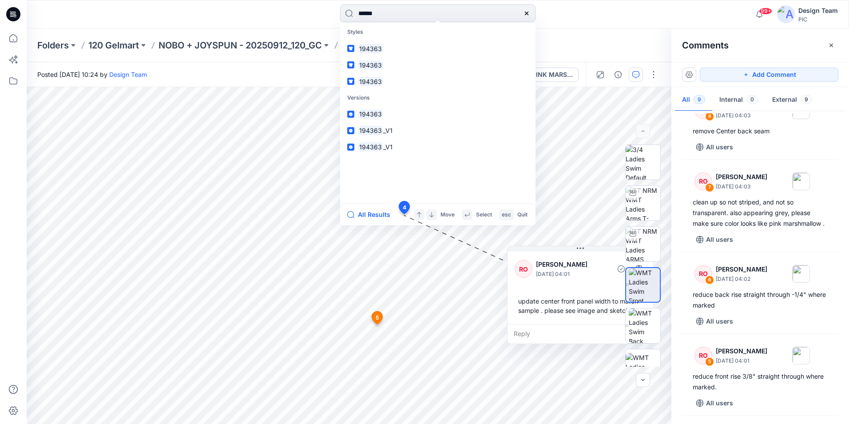
type input "******"
click at [396, 55] on link "194363" at bounding box center [438, 48] width 192 height 16
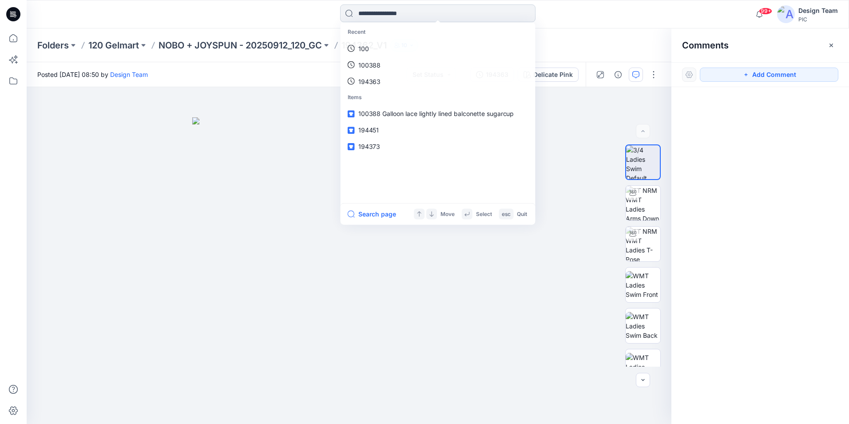
click at [503, 14] on input at bounding box center [437, 13] width 195 height 18
click at [258, 108] on div at bounding box center [349, 255] width 645 height 337
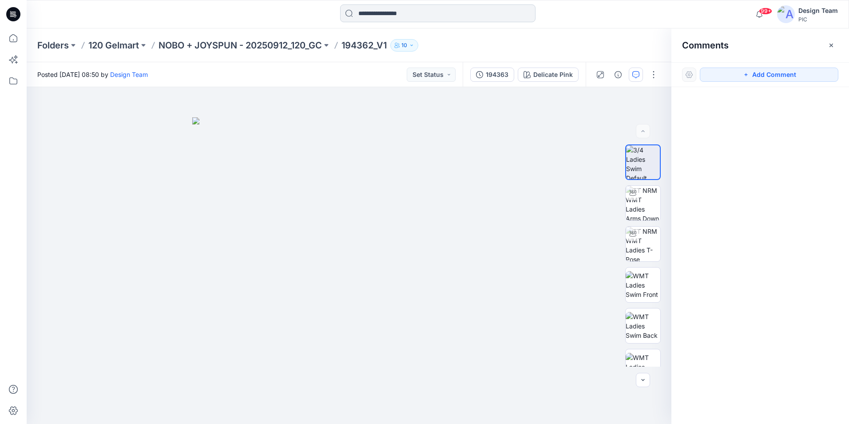
click at [425, 17] on input at bounding box center [437, 13] width 195 height 18
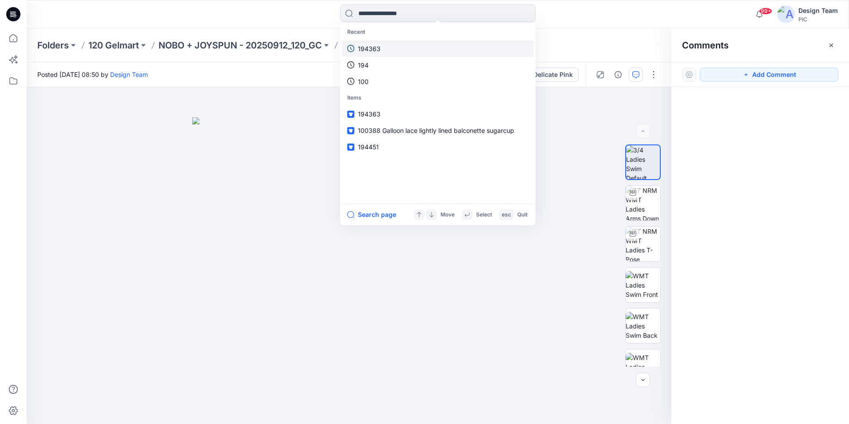
click at [380, 51] on link "194363" at bounding box center [438, 48] width 192 height 16
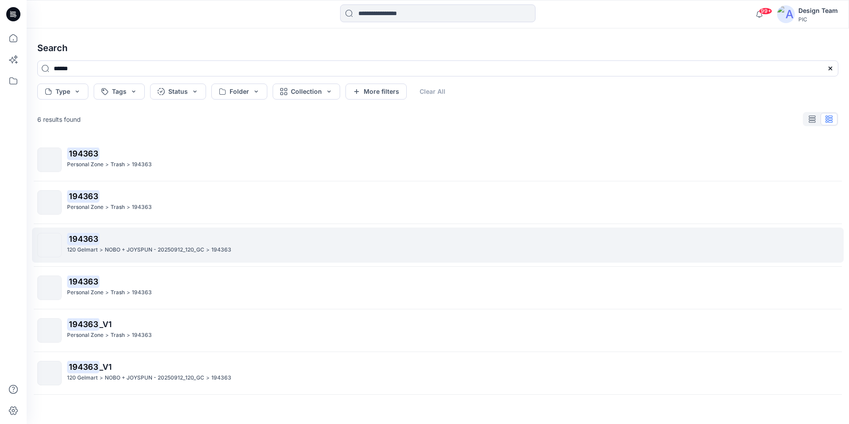
click at [300, 247] on div "120 Gelmart > NOBO + JOYSPUN - 20250912_120_GC > 194363" at bounding box center [452, 249] width 771 height 9
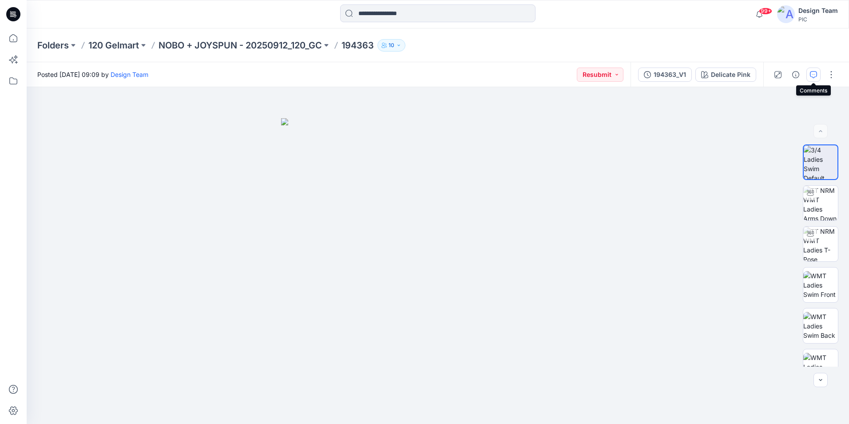
click at [813, 75] on icon "button" at bounding box center [813, 74] width 7 height 7
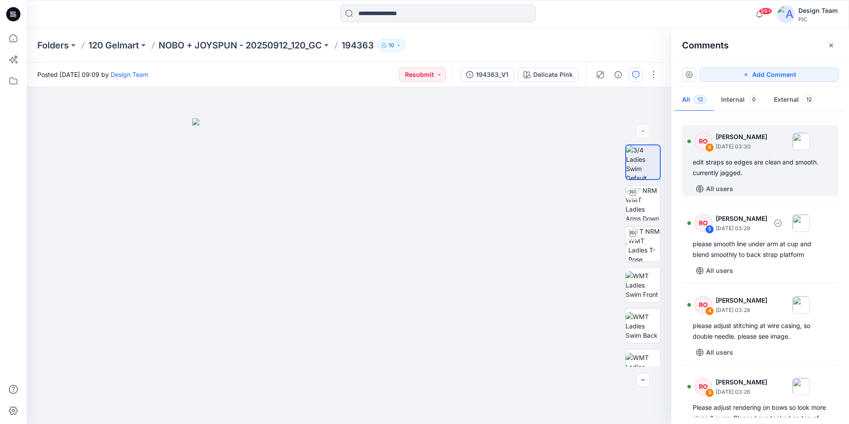
scroll to position [488, 0]
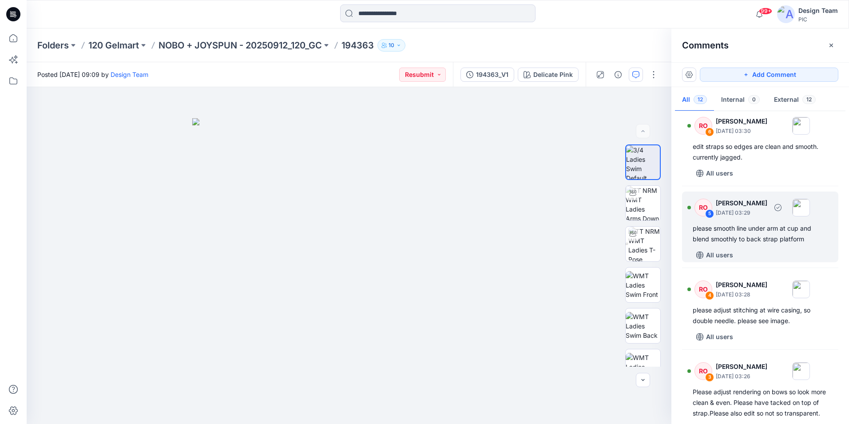
click at [796, 240] on div "please smooth line under arm at cup and blend smoothly to back strap platform" at bounding box center [760, 233] width 135 height 21
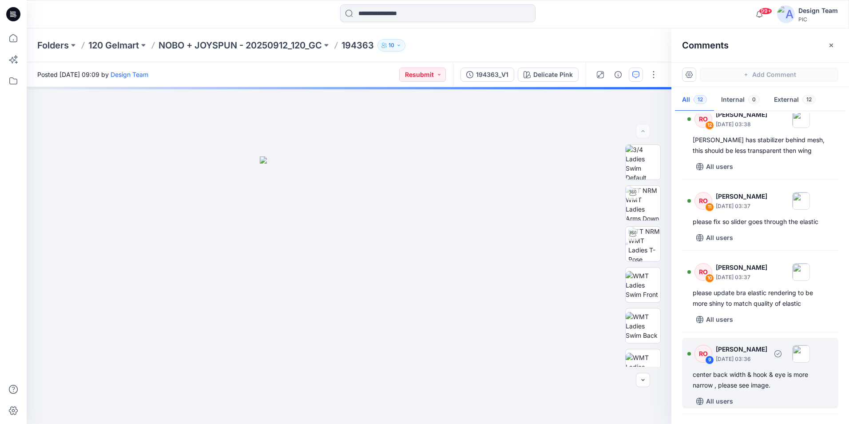
scroll to position [0, 0]
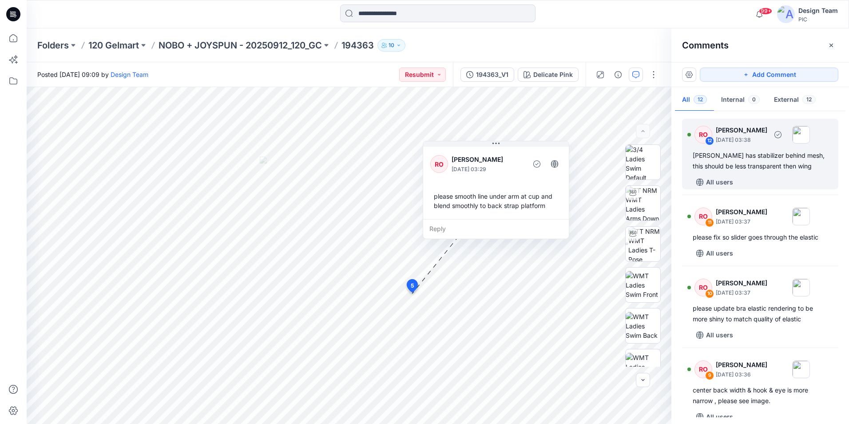
click at [780, 159] on div "gore has stabilizer behind mesh, this should be less transparent then wing" at bounding box center [760, 160] width 135 height 21
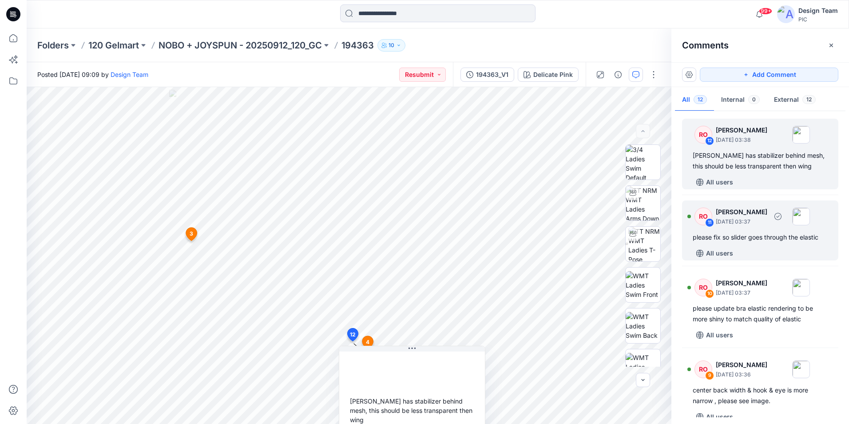
click at [759, 225] on p "October 01, 2025 03:37" at bounding box center [742, 221] width 52 height 9
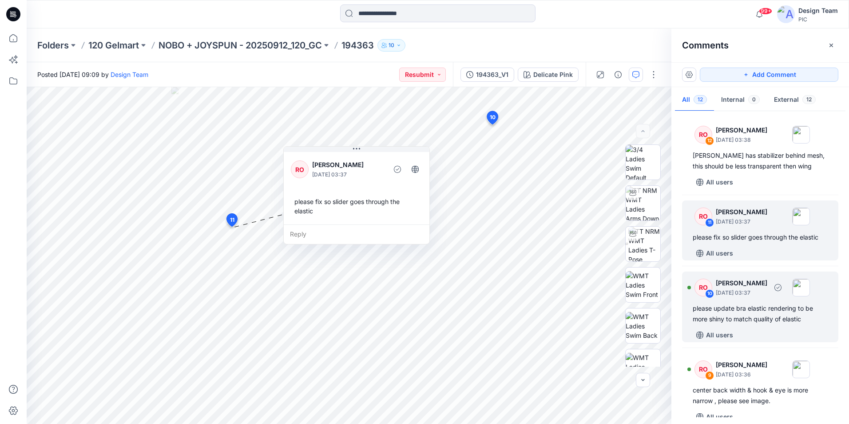
click at [767, 283] on p "[PERSON_NAME]" at bounding box center [742, 282] width 52 height 11
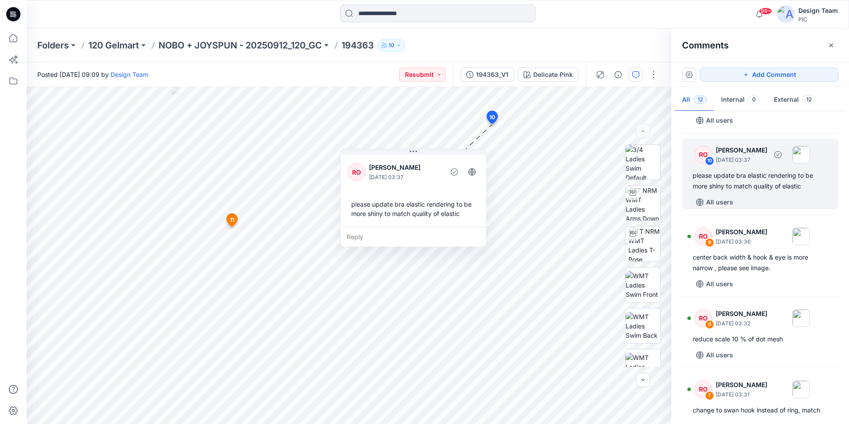
scroll to position [133, 0]
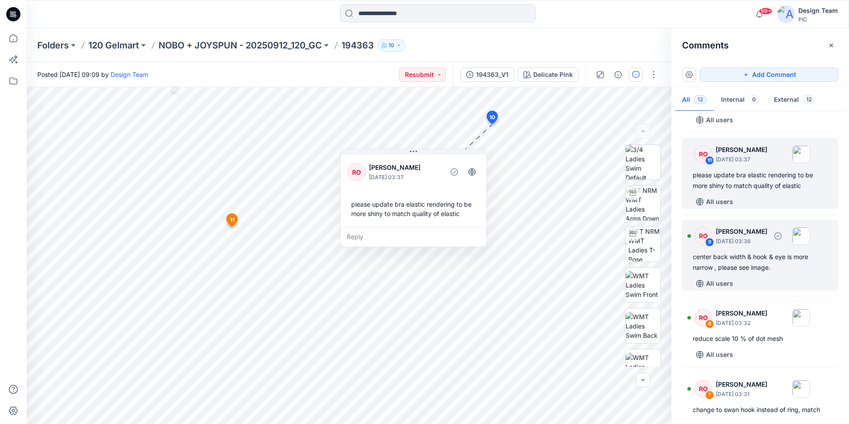
click at [773, 255] on div "center back width & hook & eye is more narrow , please see image." at bounding box center [760, 261] width 135 height 21
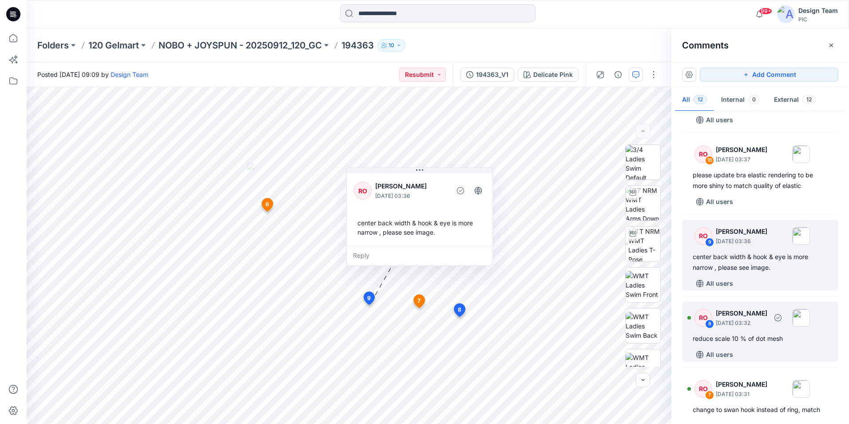
click at [763, 317] on p "[PERSON_NAME]" at bounding box center [742, 313] width 52 height 11
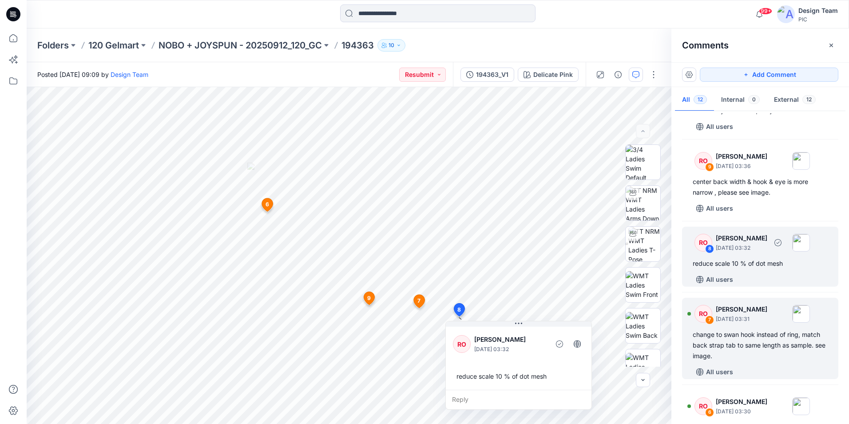
scroll to position [222, 0]
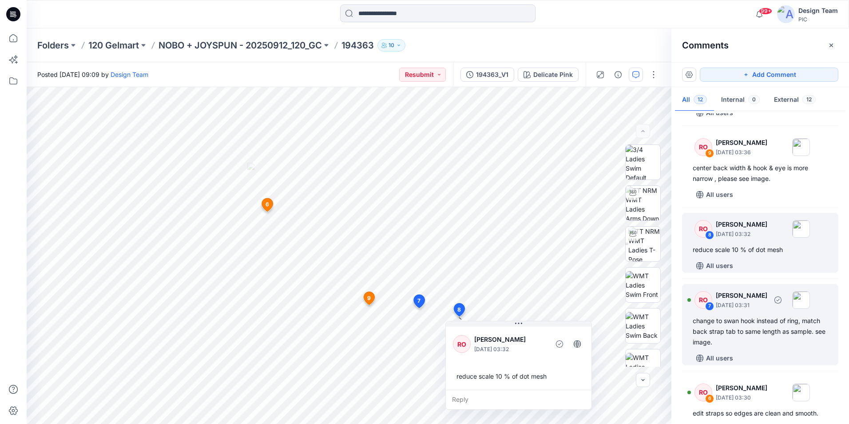
click at [761, 329] on div "change to swan hook instead of ring, match back strap tab to same length as sam…" at bounding box center [760, 331] width 135 height 32
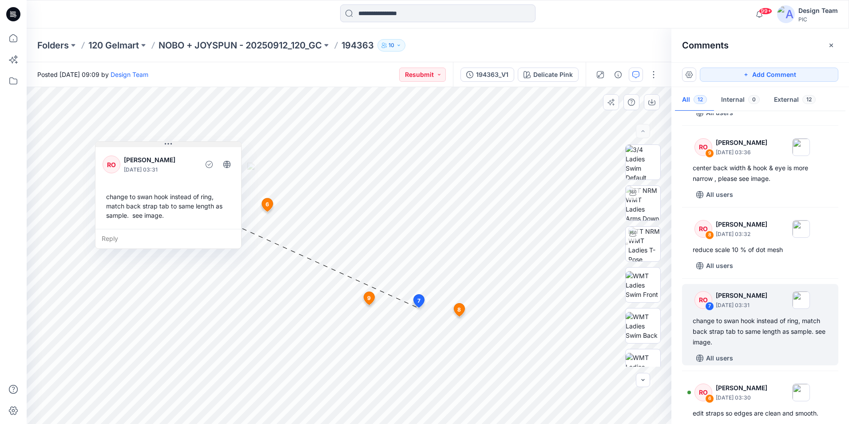
drag, startPoint x: 508, startPoint y: 317, endPoint x: 198, endPoint y: 146, distance: 353.7
click at [198, 146] on button at bounding box center [168, 144] width 146 height 5
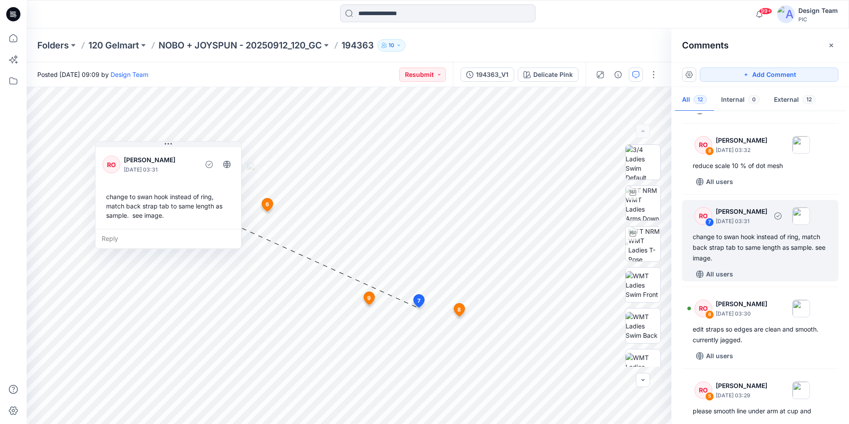
scroll to position [311, 0]
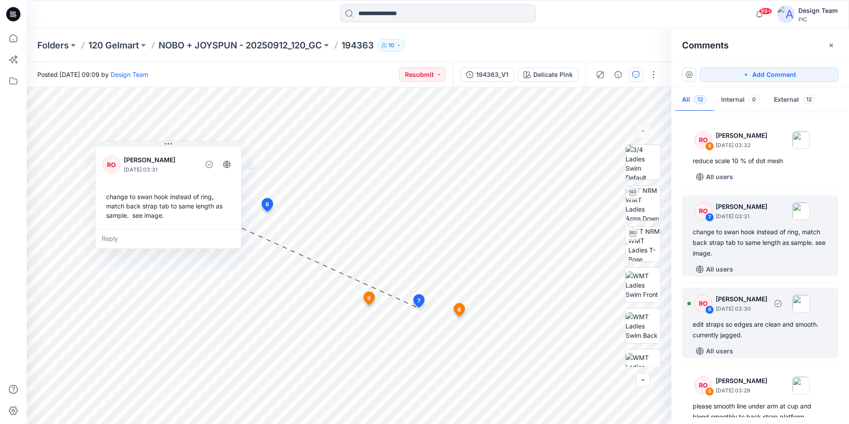
click at [754, 320] on div "edit straps so edges are clean and smooth. currently jagged." at bounding box center [760, 329] width 135 height 21
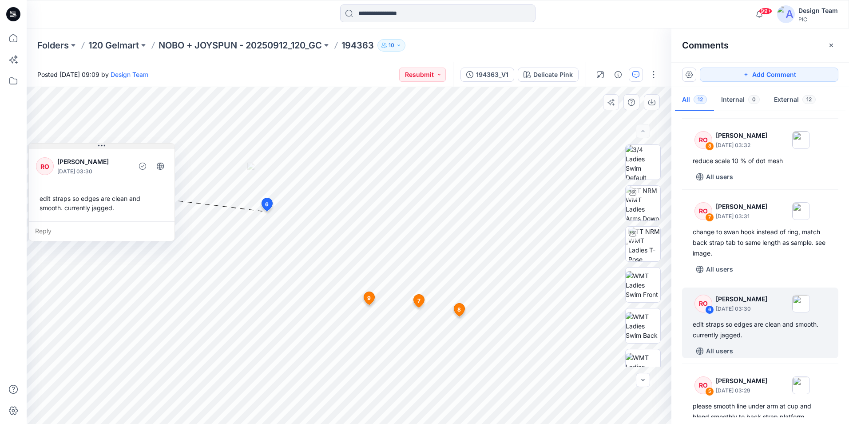
drag, startPoint x: 353, startPoint y: 220, endPoint x: 73, endPoint y: 148, distance: 288.9
click at [73, 148] on button at bounding box center [102, 145] width 146 height 5
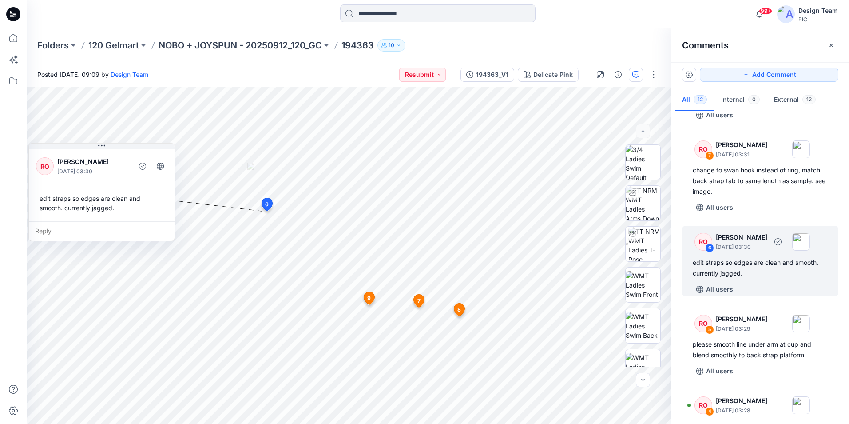
scroll to position [400, 0]
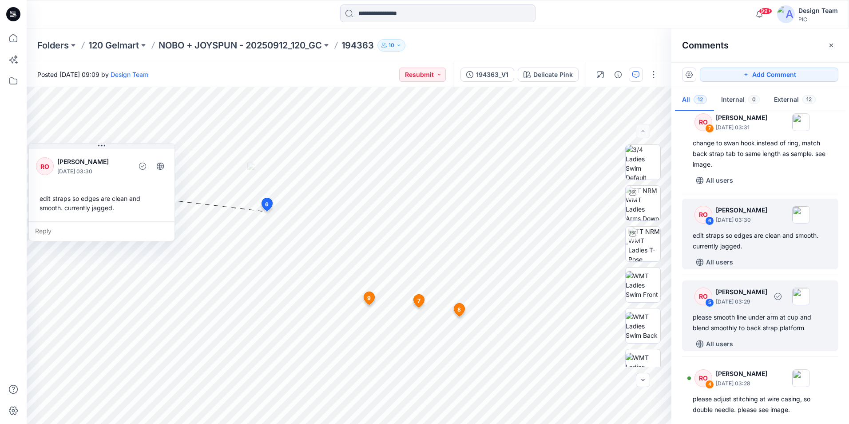
click at [780, 309] on div "RO 5 Raquel Ortiz October 01, 2025 03:29 please smooth line under arm at cup an…" at bounding box center [760, 315] width 156 height 71
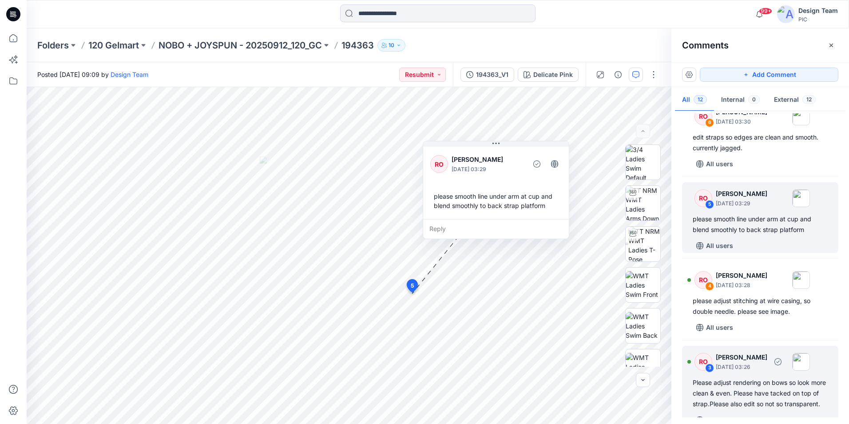
scroll to position [488, 0]
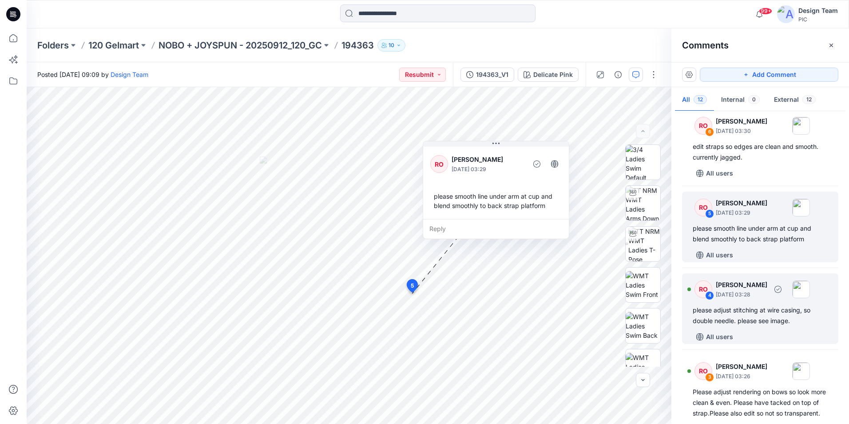
click at [782, 299] on div "RO 4 Raquel Ortiz October 01, 2025 03:28" at bounding box center [748, 289] width 123 height 24
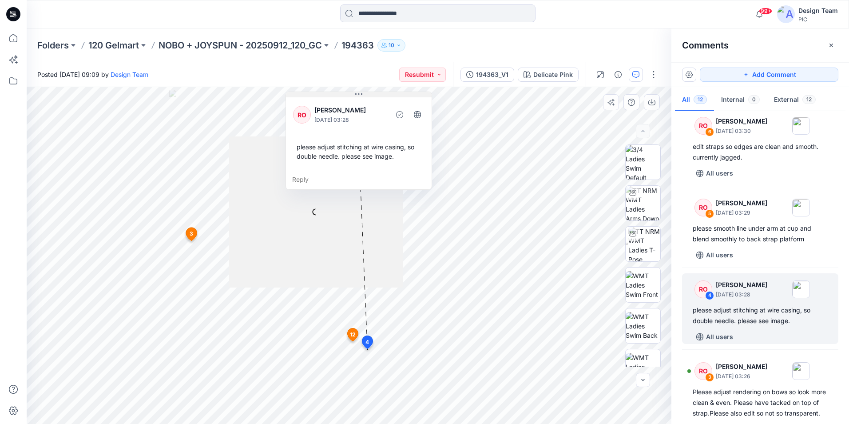
drag, startPoint x: 437, startPoint y: 357, endPoint x: 369, endPoint y: 95, distance: 270.3
click at [369, 95] on button at bounding box center [359, 94] width 146 height 5
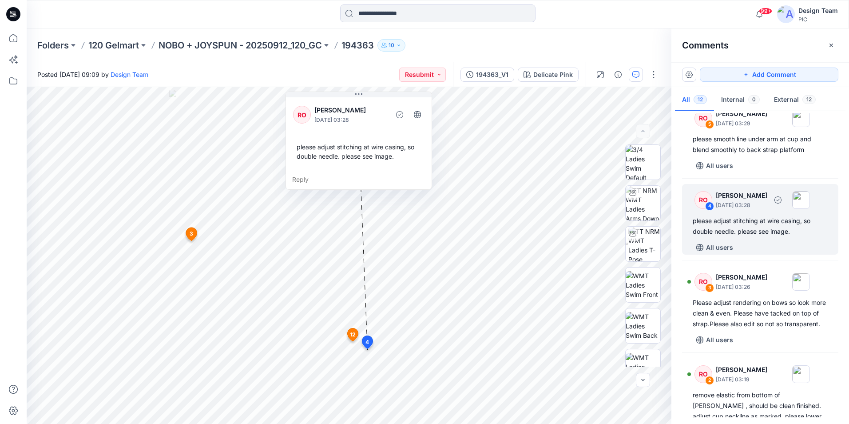
scroll to position [622, 0]
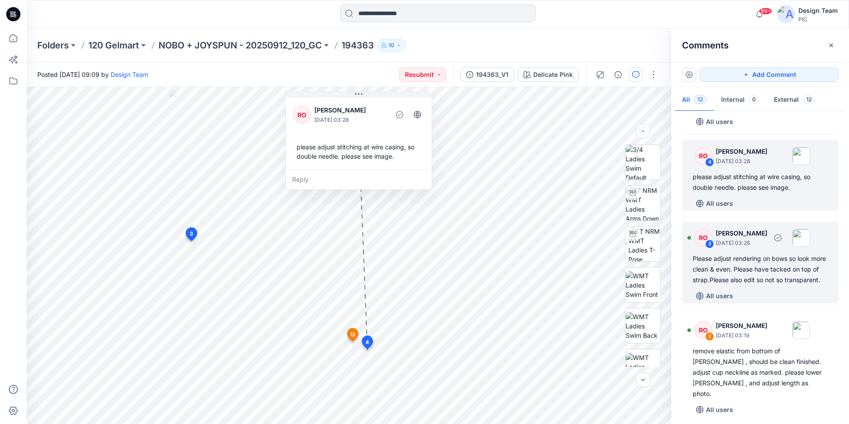
click at [788, 269] on div "Please adjust rendering on bows so look more clean & even. Please have tacked o…" at bounding box center [760, 269] width 135 height 32
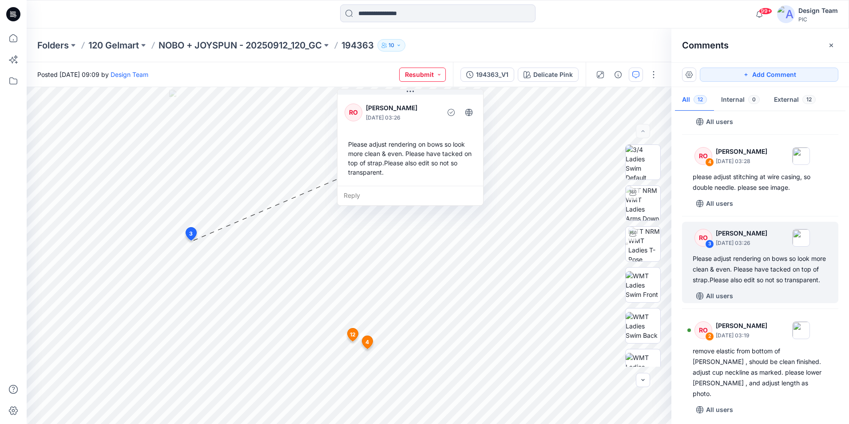
drag, startPoint x: 335, startPoint y: 178, endPoint x: 401, endPoint y: 78, distance: 120.8
click at [402, 78] on div "Posted Friday, September 26, 2025 09:09 by Design Team Resubmit 194363_V1 Delic…" at bounding box center [438, 242] width 822 height 361
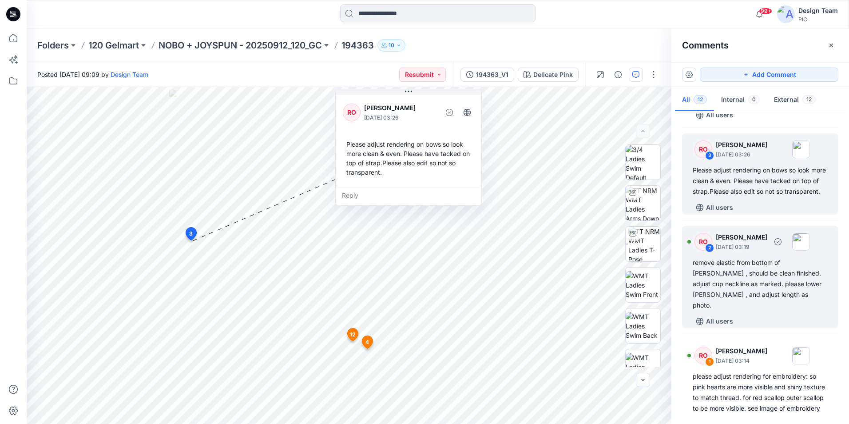
scroll to position [710, 0]
click at [782, 298] on div "remove elastic from bottom of gore , should be clean finished. adjust cup neckl…" at bounding box center [760, 283] width 135 height 53
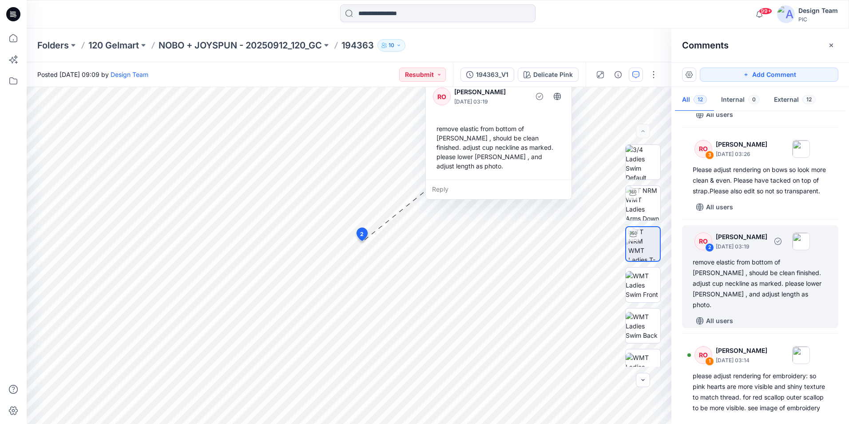
click at [761, 302] on div "remove elastic from bottom of gore , should be clean finished. adjust cup neckl…" at bounding box center [760, 283] width 135 height 53
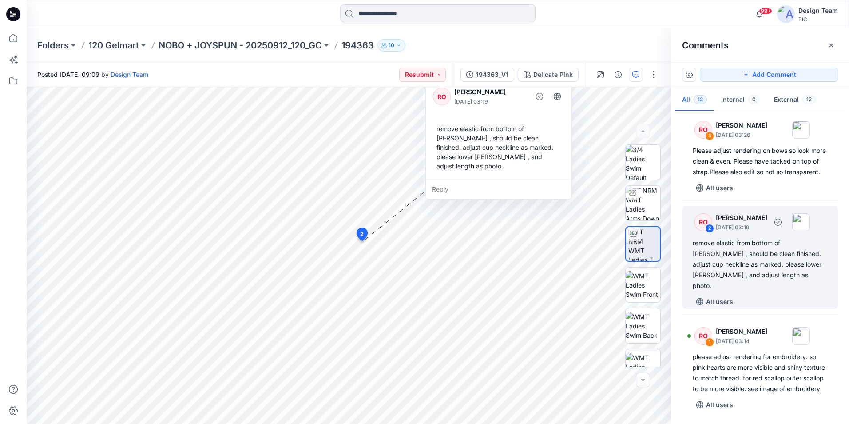
scroll to position [740, 0]
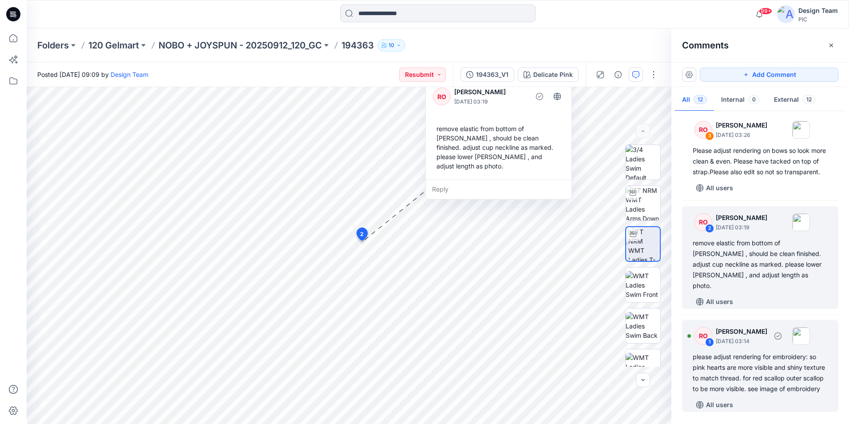
click at [771, 358] on div "please adjust rendering for embroidery: so pink hearts are more visible and shi…" at bounding box center [760, 372] width 135 height 43
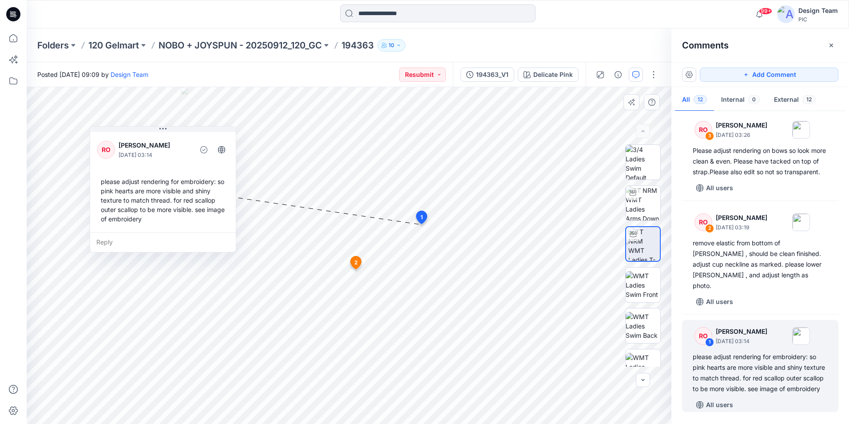
drag, startPoint x: 444, startPoint y: 150, endPoint x: 178, endPoint y: 134, distance: 266.8
click at [178, 134] on div "RO Raquel Ortiz October 01, 2025 03:14 please adjust rendering for embroidery: …" at bounding box center [163, 181] width 146 height 102
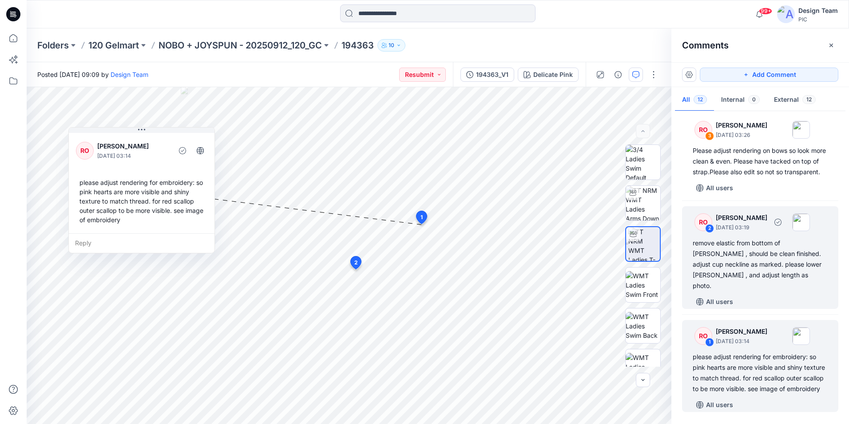
click at [732, 265] on div "remove elastic from bottom of gore , should be clean finished. adjust cup neckl…" at bounding box center [760, 264] width 135 height 53
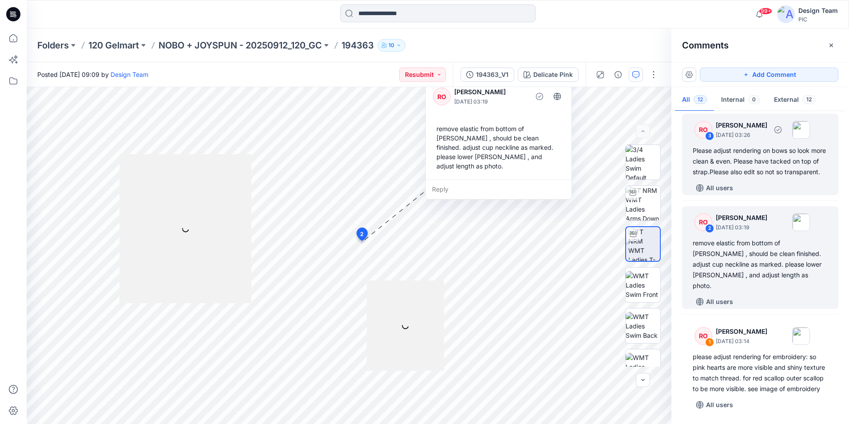
click at [750, 162] on div "Please adjust rendering on bows so look more clean & even. Please have tacked o…" at bounding box center [760, 161] width 135 height 32
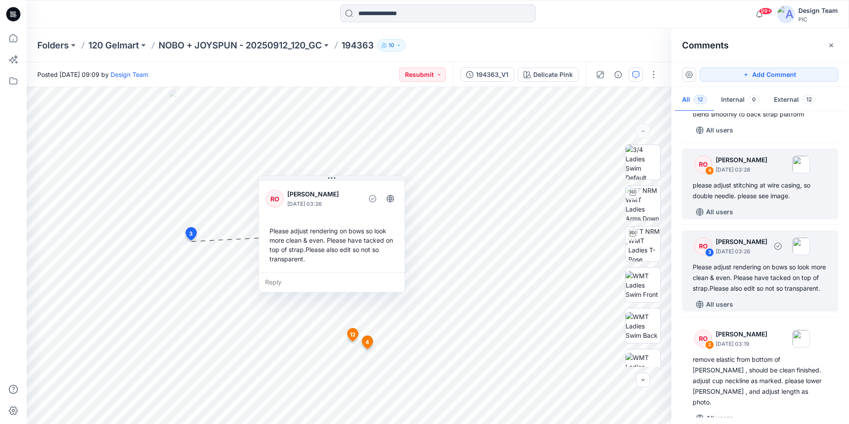
scroll to position [597, 0]
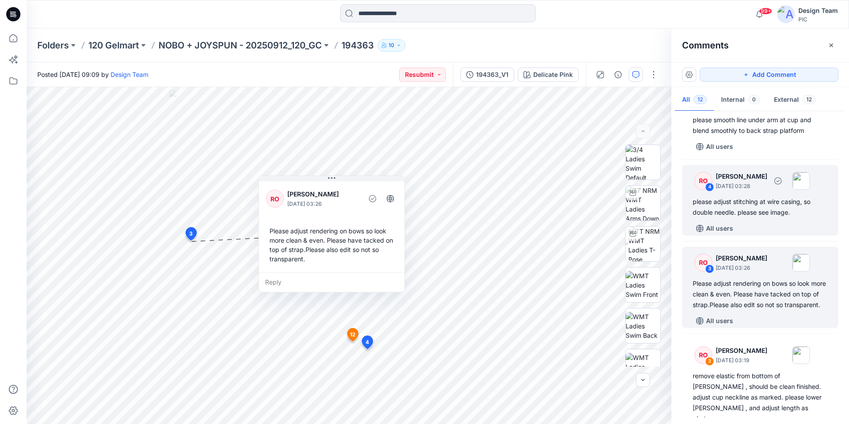
click at [741, 197] on div "please adjust stitching at wire casing, so double needle. please see image." at bounding box center [760, 206] width 135 height 21
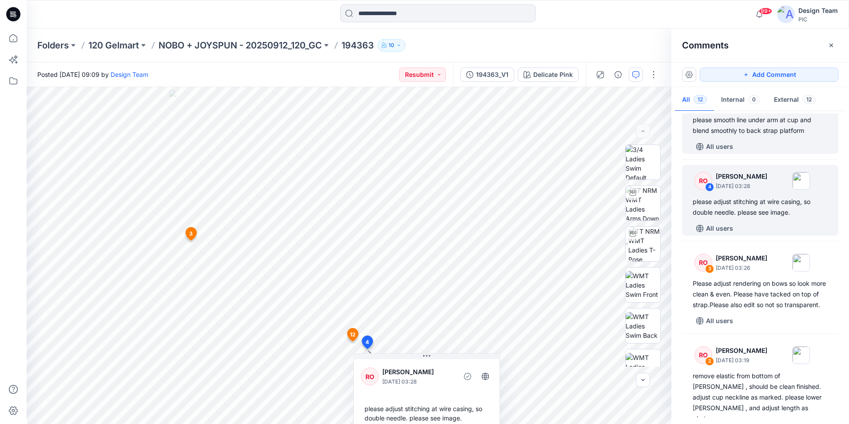
click at [756, 131] on div "please smooth line under arm at cup and blend smoothly to back strap platform" at bounding box center [760, 125] width 135 height 21
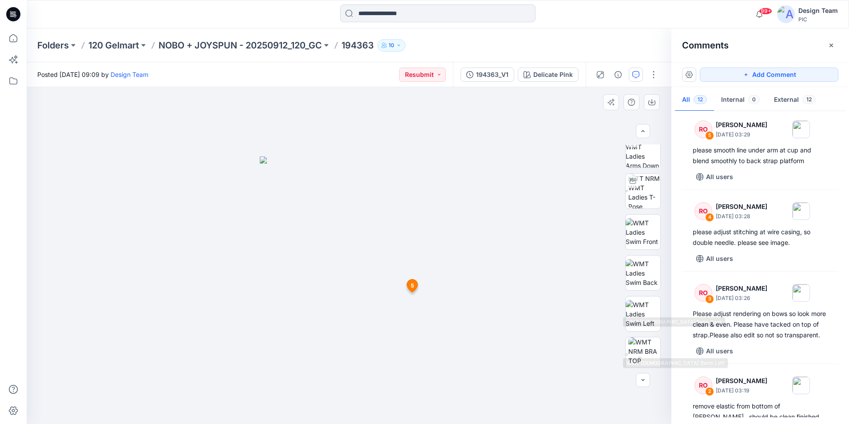
scroll to position [89, 0]
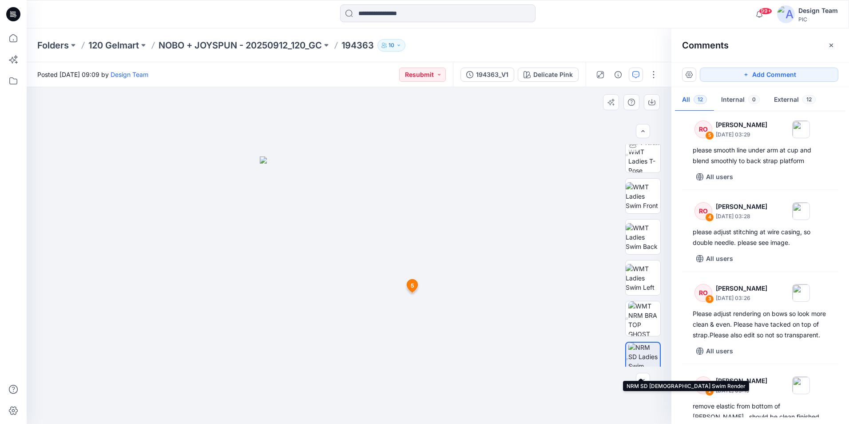
click at [638, 354] on img at bounding box center [644, 359] width 32 height 34
drag, startPoint x: 379, startPoint y: 337, endPoint x: 301, endPoint y: 66, distance: 281.7
click at [262, 181] on img at bounding box center [349, 289] width 178 height 267
drag, startPoint x: 242, startPoint y: 289, endPoint x: 185, endPoint y: 300, distance: 58.4
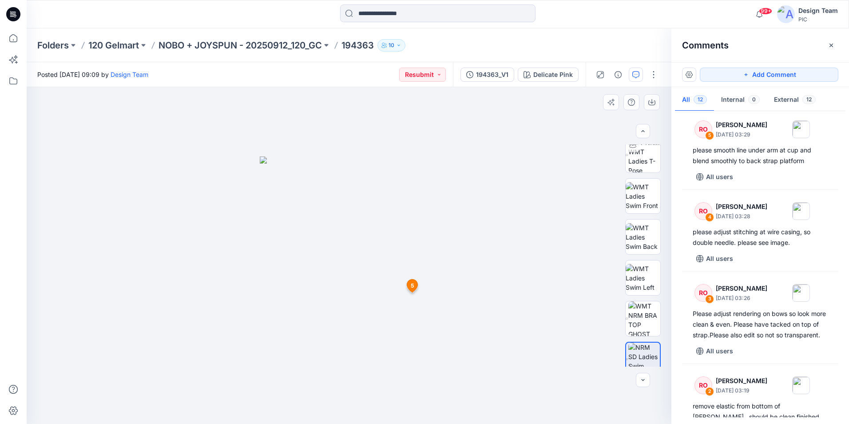
click at [186, 300] on div at bounding box center [349, 255] width 645 height 337
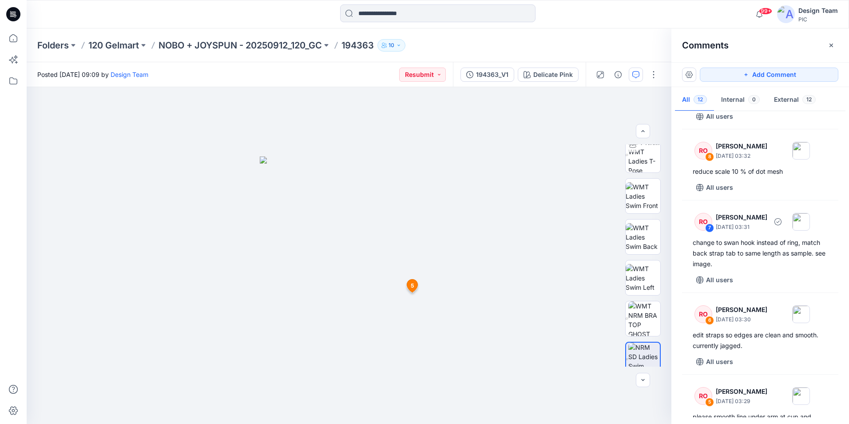
scroll to position [0, 0]
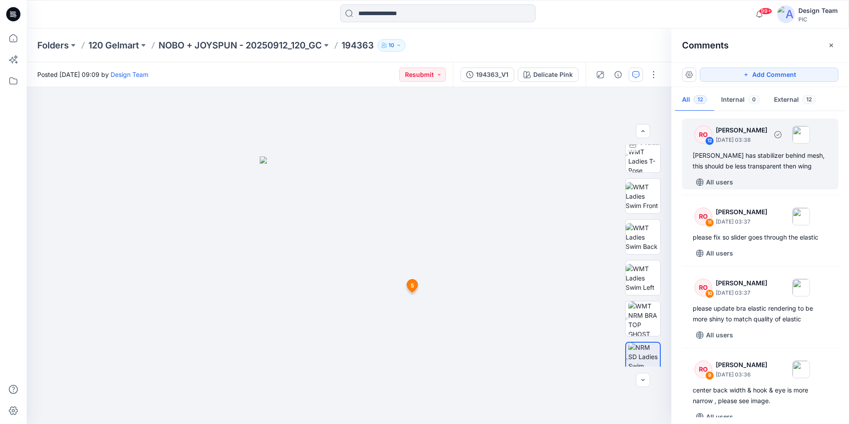
click at [774, 166] on div "gore has stabilizer behind mesh, this should be less transparent then wing" at bounding box center [760, 160] width 135 height 21
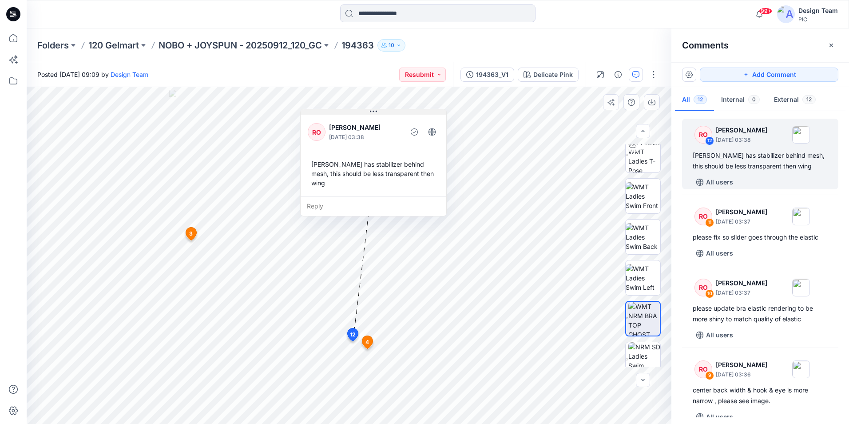
drag, startPoint x: 436, startPoint y: 350, endPoint x: 395, endPoint y: 106, distance: 248.1
click at [395, 109] on button at bounding box center [374, 111] width 146 height 5
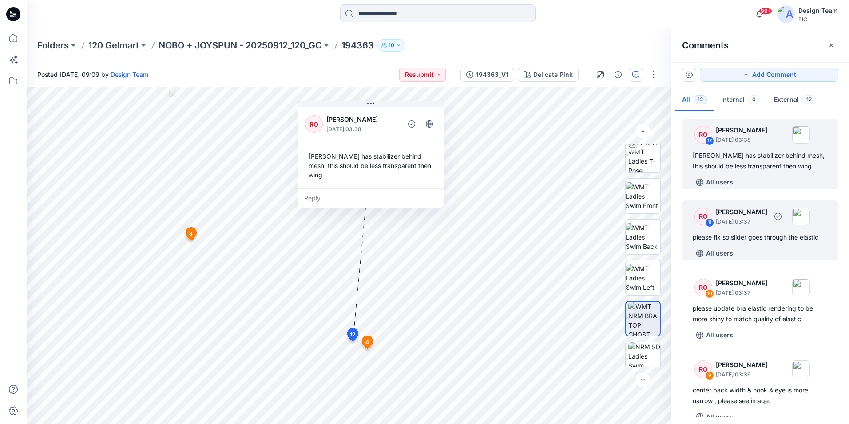
click at [761, 237] on div "please fix so slider goes through the elastic" at bounding box center [760, 237] width 135 height 11
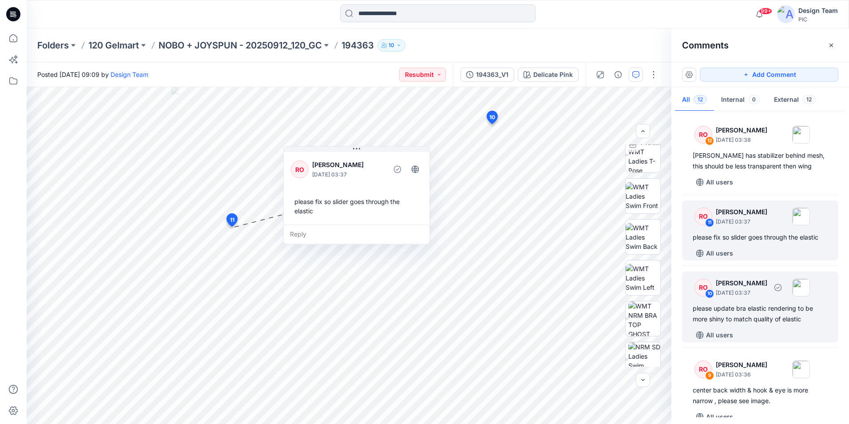
click at [769, 305] on div "please update bra elastic rendering to be more shiny to match quality of elastic" at bounding box center [760, 313] width 135 height 21
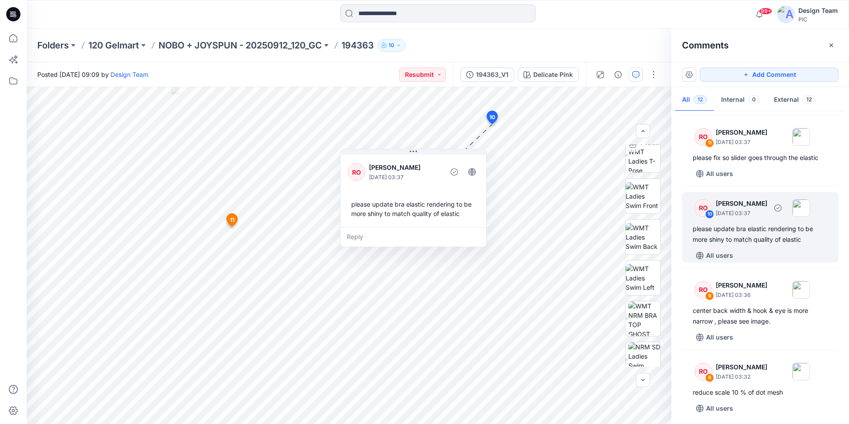
scroll to position [89, 0]
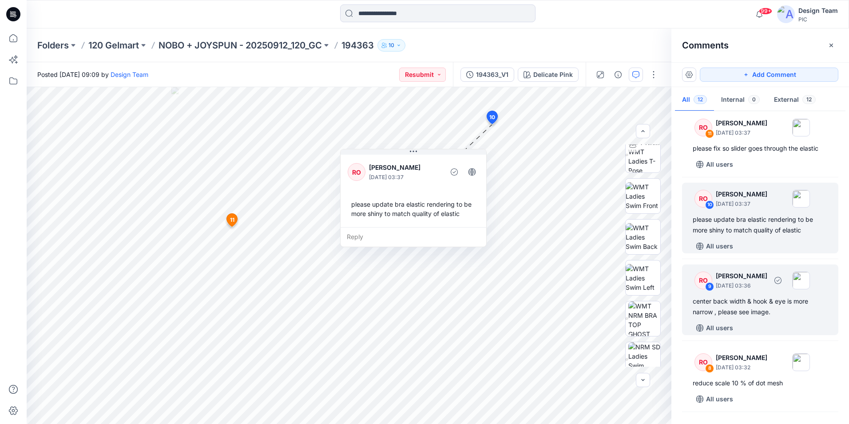
click at [776, 301] on div "center back width & hook & eye is more narrow , please see image." at bounding box center [760, 306] width 135 height 21
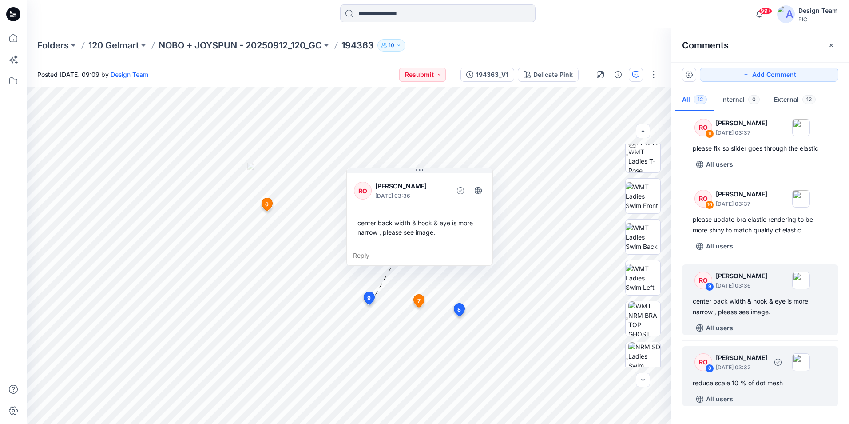
click at [758, 390] on div "RO 8 Raquel Ortiz October 01, 2025 03:32 reduce scale 10 % of dot mesh All users" at bounding box center [760, 376] width 156 height 60
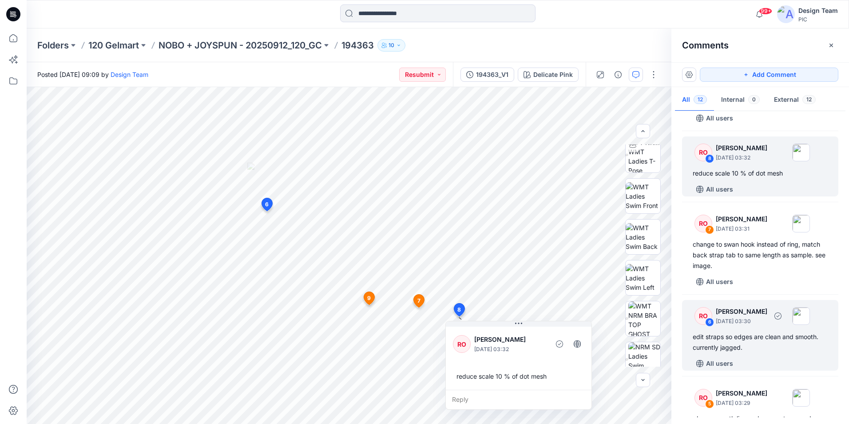
scroll to position [311, 0]
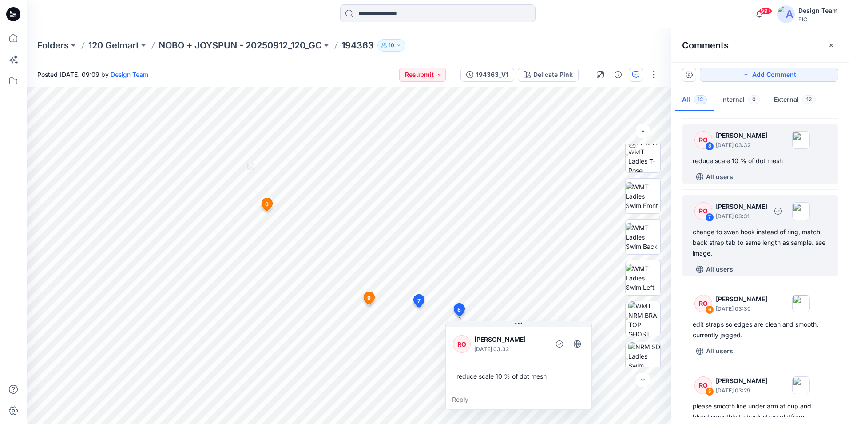
click at [767, 248] on div "change to swan hook instead of ring, match back strap tab to same length as sam…" at bounding box center [760, 242] width 135 height 32
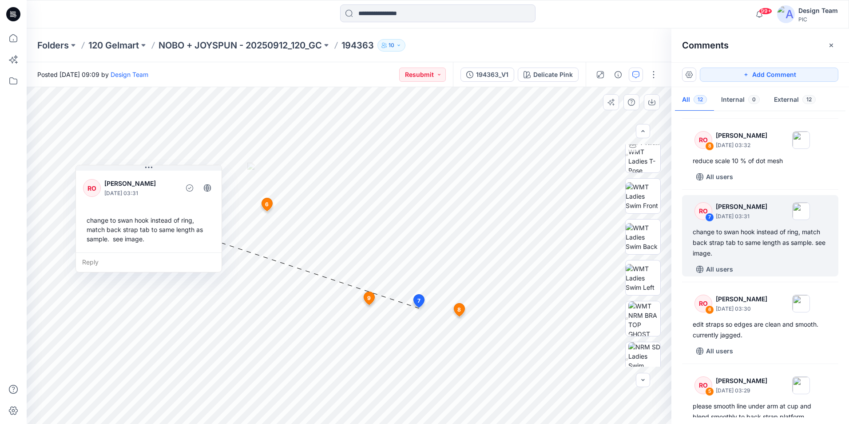
drag, startPoint x: 507, startPoint y: 323, endPoint x: 175, endPoint y: 175, distance: 363.7
click at [177, 176] on div at bounding box center [178, 188] width 2 height 24
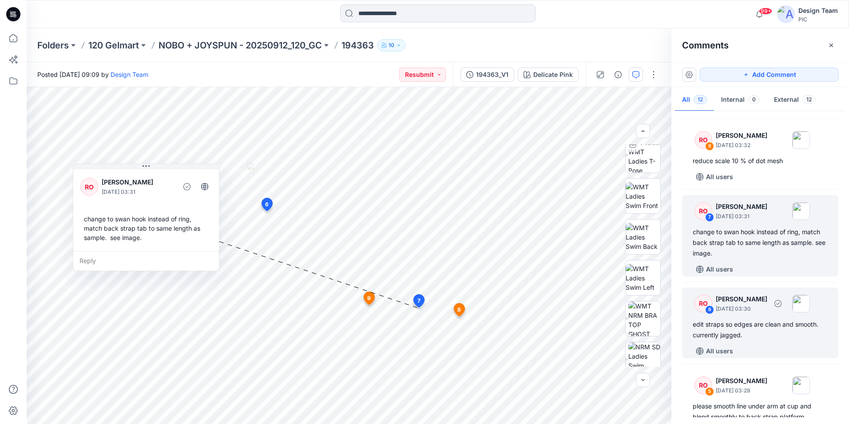
click at [790, 323] on div "edit straps so edges are clean and smooth. currently jagged." at bounding box center [760, 329] width 135 height 21
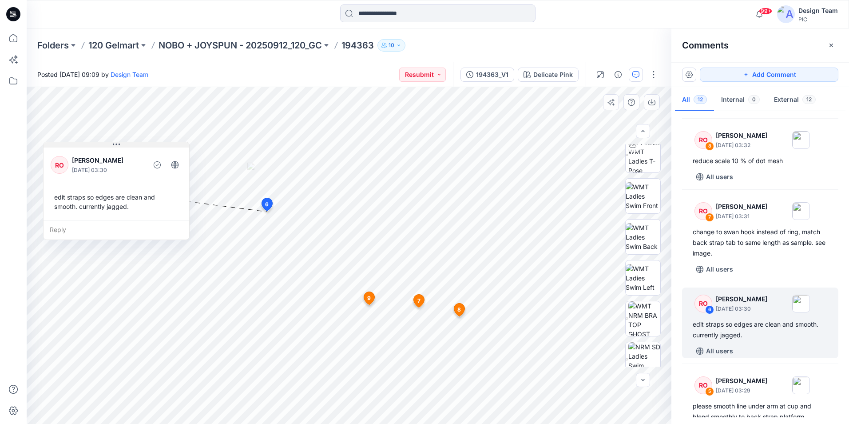
drag, startPoint x: 350, startPoint y: 221, endPoint x: 138, endPoint y: 141, distance: 226.8
click at [138, 142] on button at bounding box center [117, 144] width 146 height 5
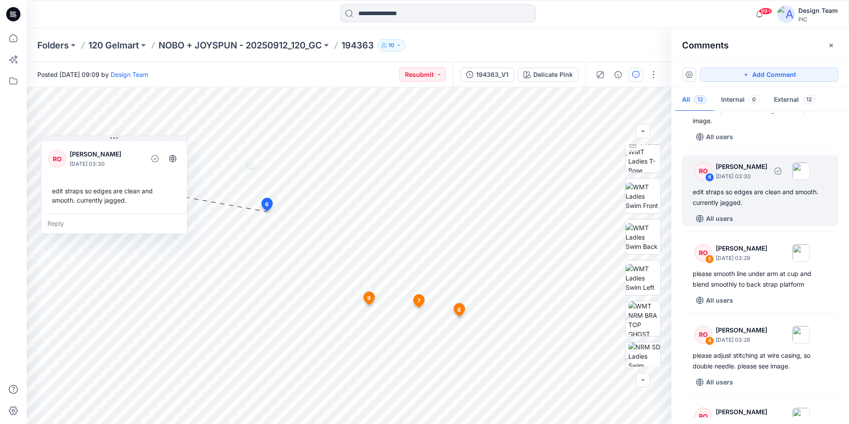
scroll to position [488, 0]
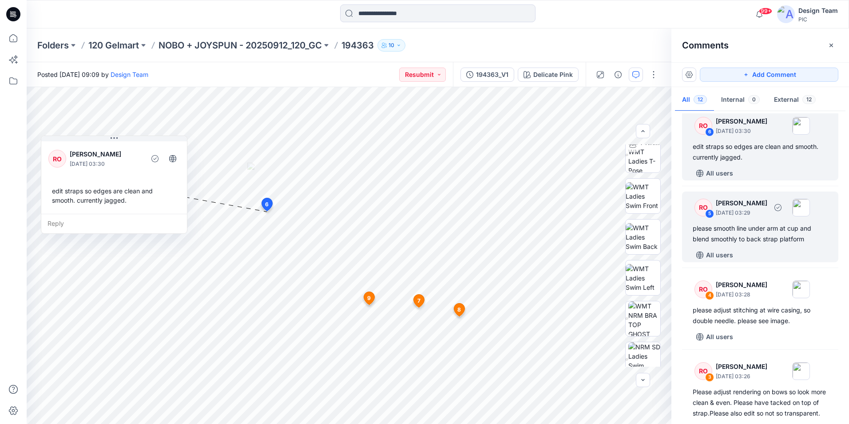
click at [750, 234] on div "please smooth line under arm at cup and blend smoothly to back strap platform" at bounding box center [760, 233] width 135 height 21
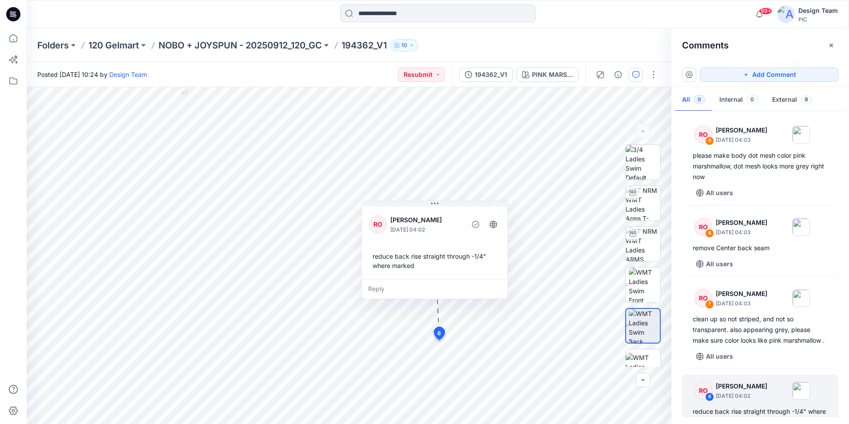
scroll to position [206, 0]
